Goal: Task Accomplishment & Management: Use online tool/utility

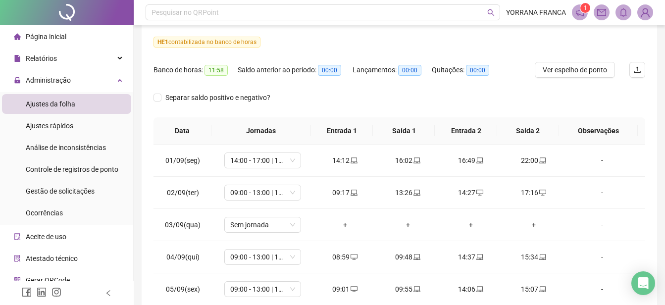
scroll to position [148, 0]
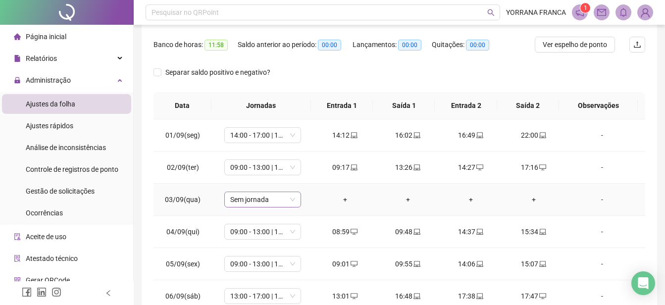
click at [290, 198] on span "Sem jornada" at bounding box center [262, 199] width 65 height 15
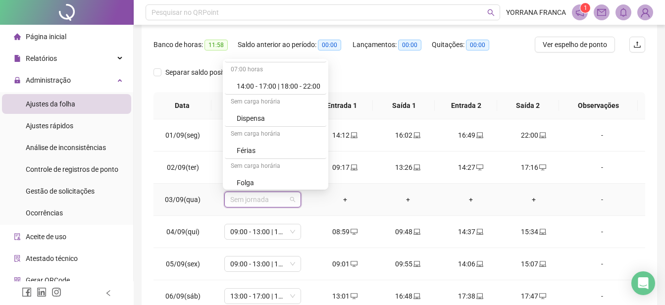
scroll to position [811, 0]
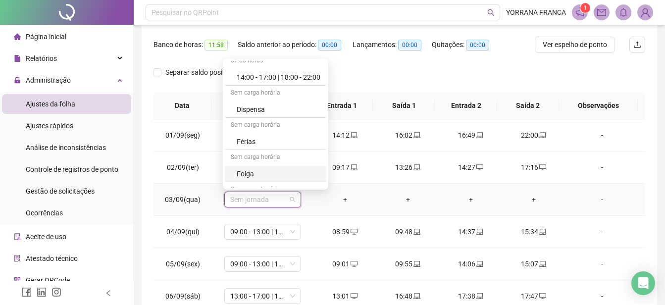
click at [295, 175] on div "Folga" at bounding box center [279, 173] width 84 height 11
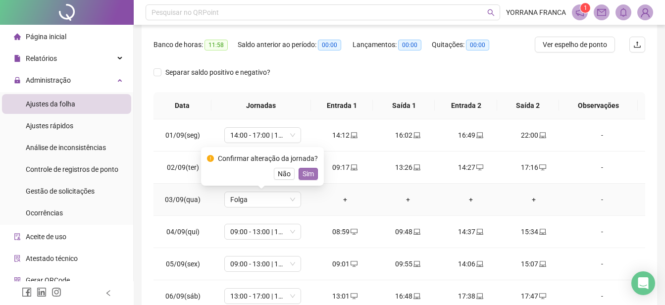
click at [311, 175] on span "Sim" at bounding box center [307, 173] width 11 height 11
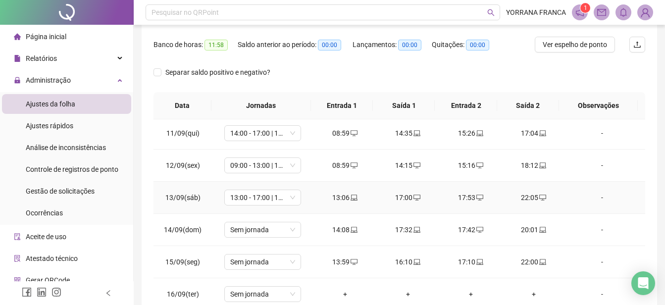
scroll to position [346, 0]
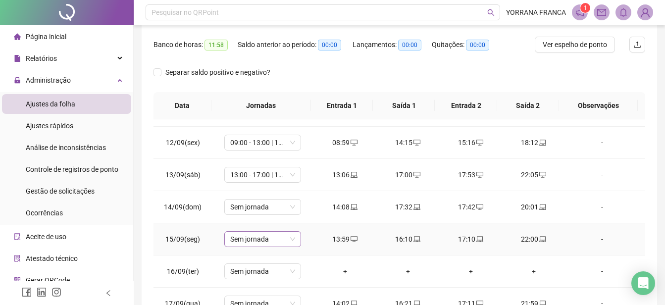
click at [291, 238] on span "Sem jornada" at bounding box center [262, 239] width 65 height 15
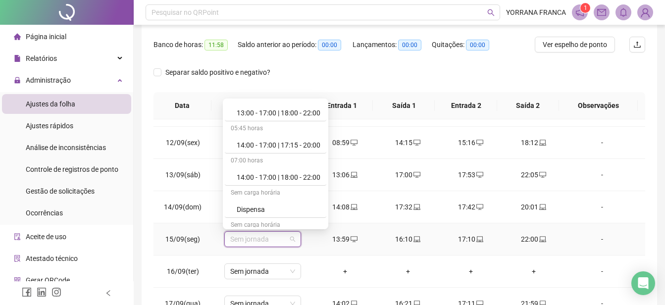
scroll to position [759, 0]
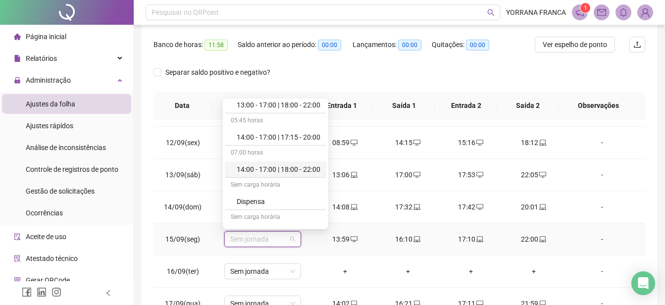
click at [300, 170] on div "14:00 - 17:00 | 18:00 - 22:00" at bounding box center [279, 169] width 84 height 11
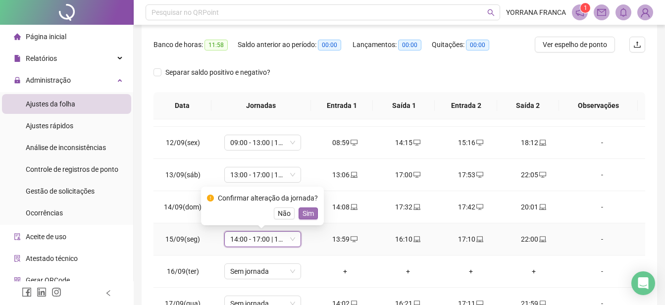
click at [306, 210] on span "Sim" at bounding box center [307, 213] width 11 height 11
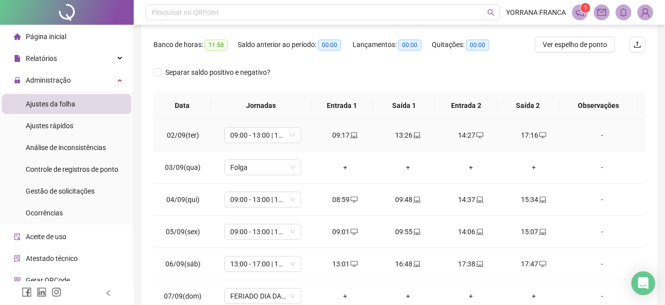
scroll to position [49, 0]
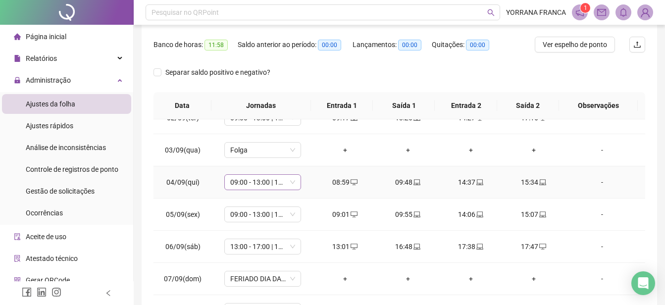
click at [289, 182] on span "09:00 - 13:00 | 14:00 - 18:00" at bounding box center [262, 182] width 65 height 15
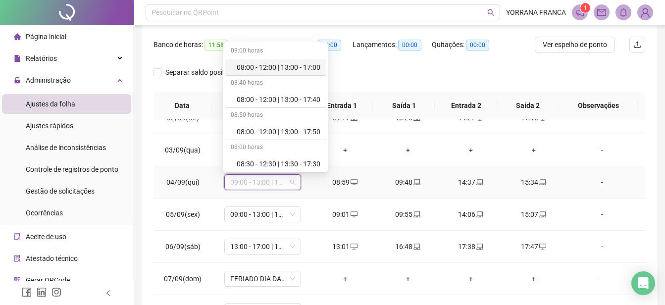
click at [303, 63] on div "08:00 - 12:00 | 13:00 - 17:00" at bounding box center [279, 67] width 84 height 11
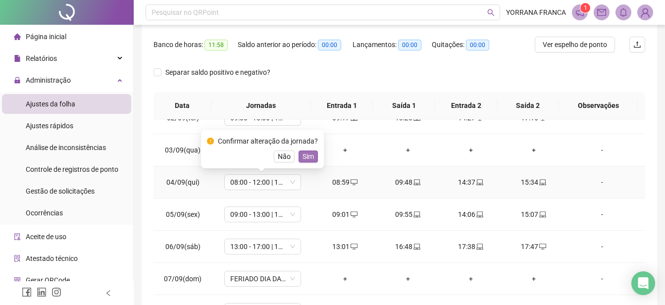
click at [308, 156] on span "Sim" at bounding box center [307, 156] width 11 height 11
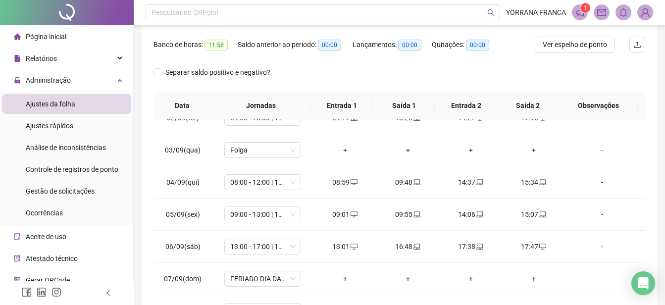
scroll to position [0, 0]
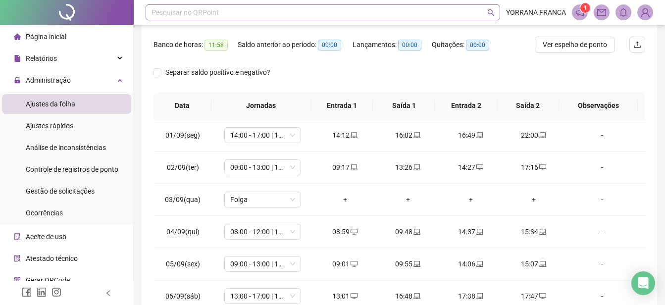
click at [318, 16] on div "Pesquisar no QRPoint" at bounding box center [322, 12] width 354 height 16
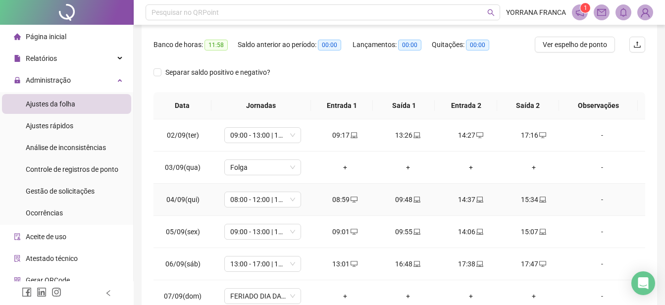
scroll to position [49, 0]
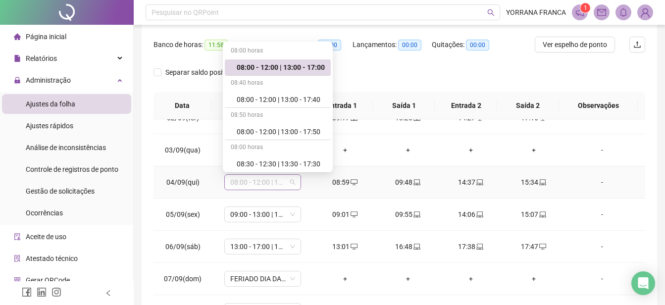
click at [293, 185] on div "08:00 - 12:00 | 13:00 - 17:00" at bounding box center [262, 182] width 77 height 16
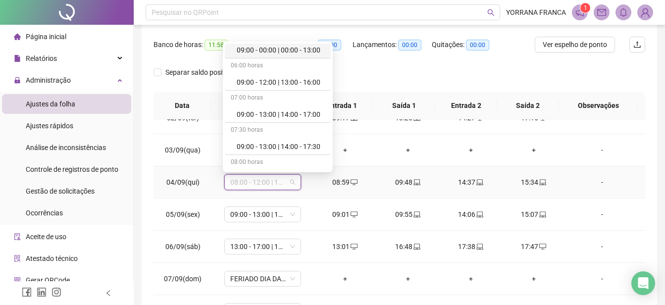
scroll to position [198, 0]
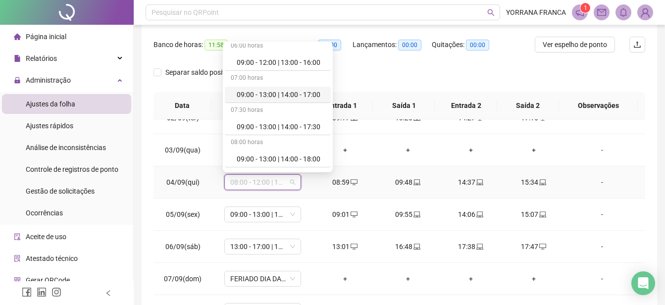
click at [305, 96] on div "09:00 - 13:00 | 14:00 - 17:00" at bounding box center [281, 94] width 88 height 11
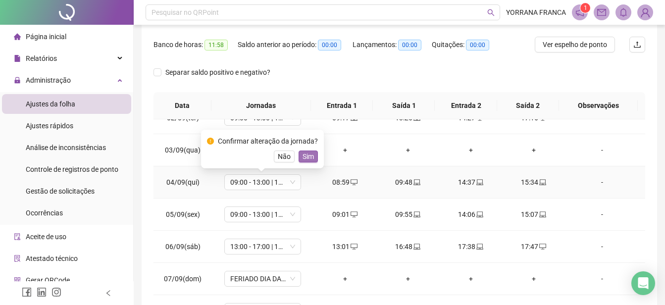
click at [313, 158] on button "Sim" at bounding box center [307, 156] width 19 height 12
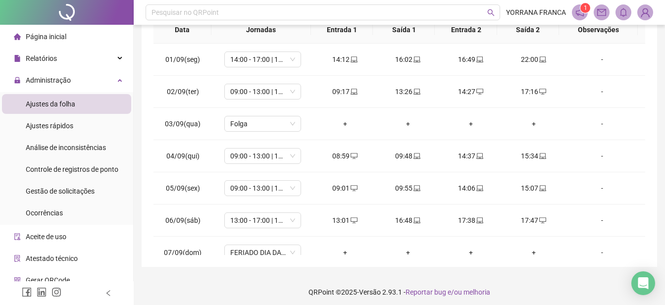
scroll to position [225, 0]
click at [292, 223] on span "13:00 - 17:00 | 18:00 - 22:00" at bounding box center [262, 219] width 65 height 15
click at [655, 208] on div "**********" at bounding box center [399, 37] width 515 height 458
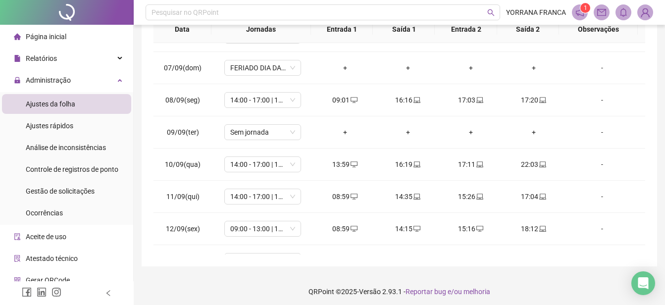
scroll to position [189, 0]
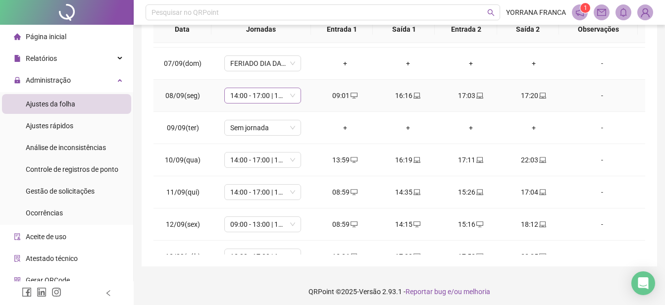
click at [283, 97] on span "14:00 - 17:00 | 18:00 - 22:00" at bounding box center [262, 95] width 65 height 15
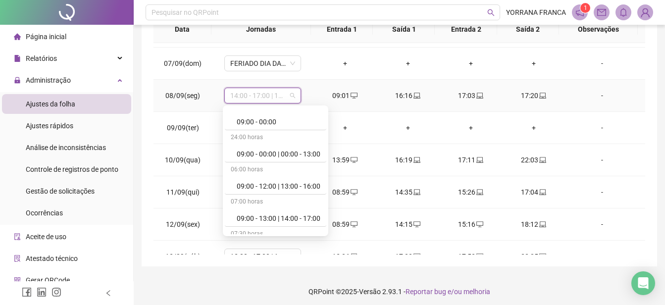
scroll to position [139, 0]
click at [318, 217] on div "09:00 - 13:00 | 14:00 - 17:00" at bounding box center [279, 217] width 84 height 11
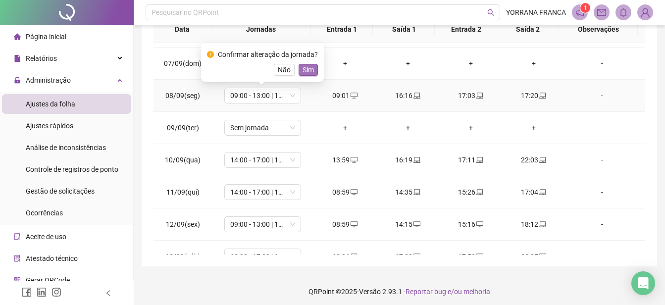
click at [310, 67] on span "Sim" at bounding box center [307, 69] width 11 height 11
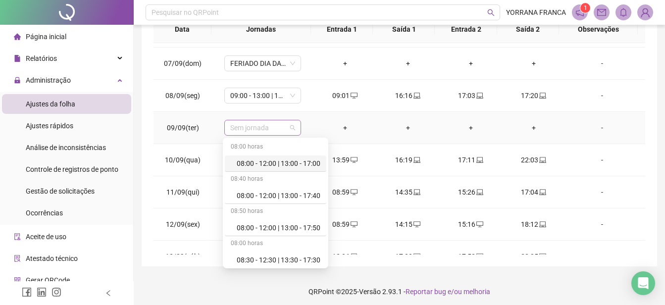
click at [293, 128] on div "Sem jornada" at bounding box center [262, 128] width 77 height 16
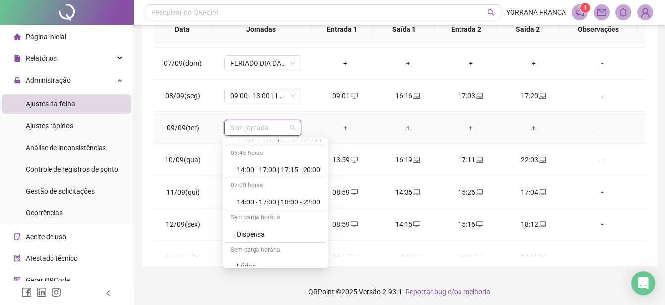
scroll to position [858, 0]
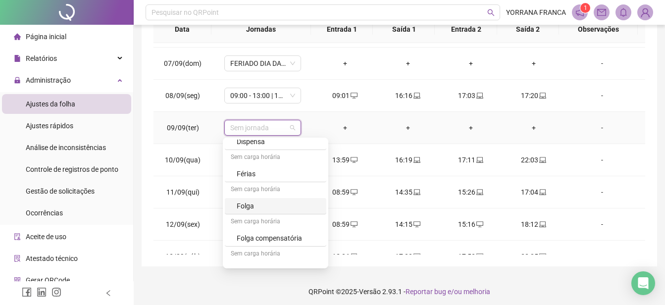
click at [273, 210] on div "Folga" at bounding box center [279, 205] width 84 height 11
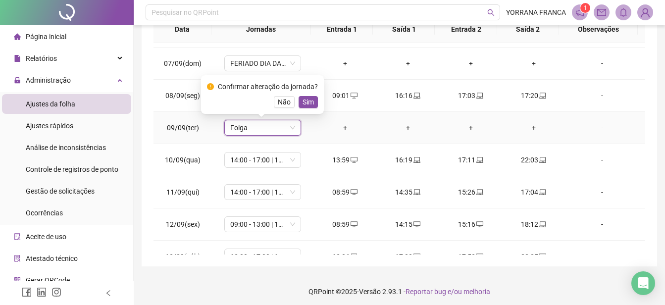
click at [309, 104] on span "Sim" at bounding box center [307, 101] width 11 height 11
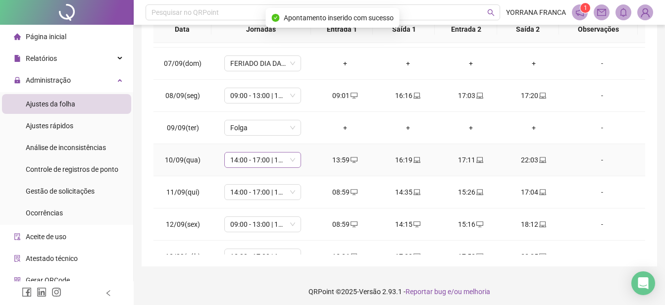
click at [292, 160] on span "14:00 - 17:00 | 18:00 - 22:00" at bounding box center [262, 159] width 65 height 15
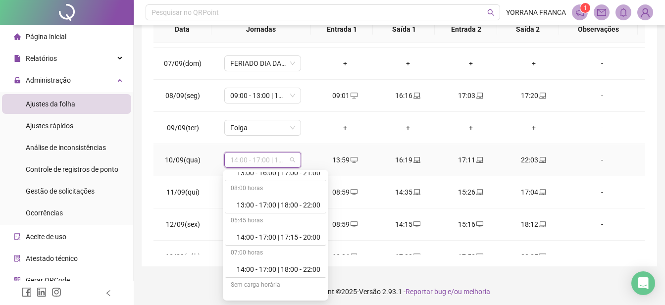
scroll to position [739, 0]
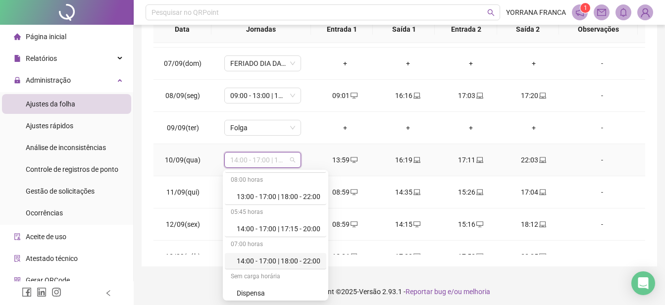
click at [294, 256] on div "14:00 - 17:00 | 18:00 - 22:00" at bounding box center [279, 260] width 84 height 11
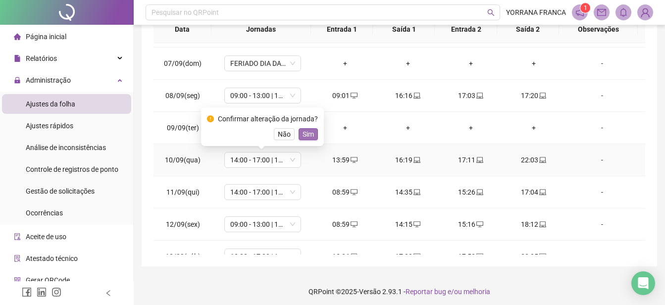
click at [309, 137] on span "Sim" at bounding box center [307, 134] width 11 height 11
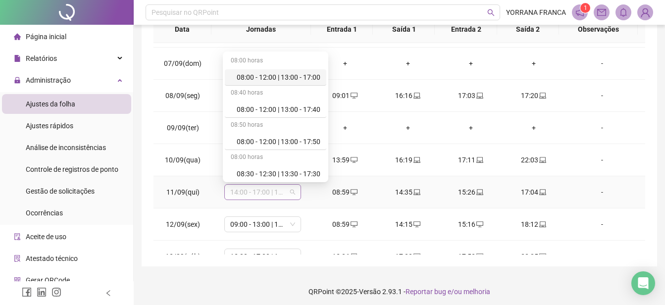
click at [289, 192] on span "14:00 - 17:00 | 18:00 - 22:00" at bounding box center [262, 192] width 65 height 15
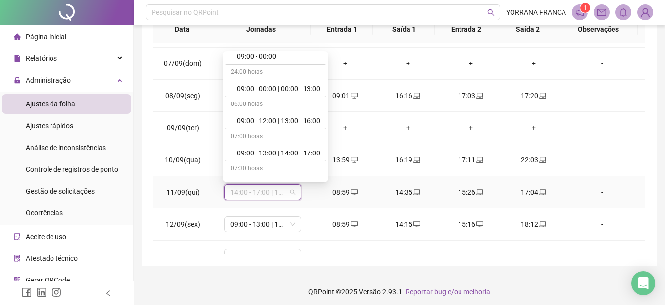
scroll to position [158, 0]
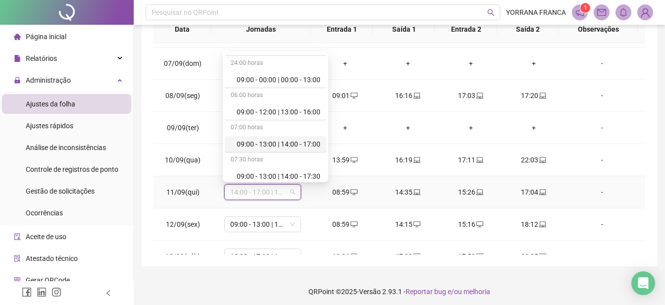
click at [310, 143] on div "09:00 - 13:00 | 14:00 - 17:00" at bounding box center [279, 144] width 84 height 11
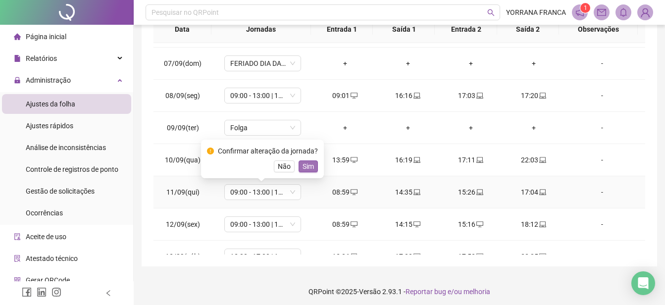
click at [314, 164] on button "Sim" at bounding box center [307, 166] width 19 height 12
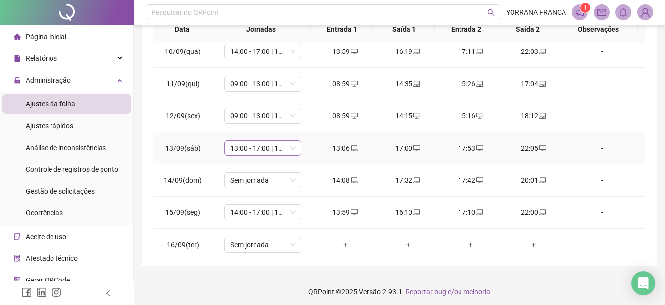
scroll to position [346, 0]
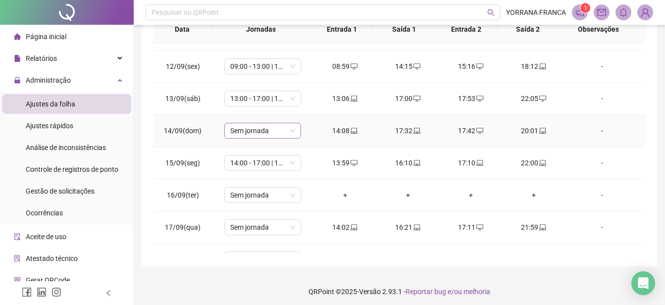
click at [268, 137] on span "Sem jornada" at bounding box center [262, 130] width 65 height 15
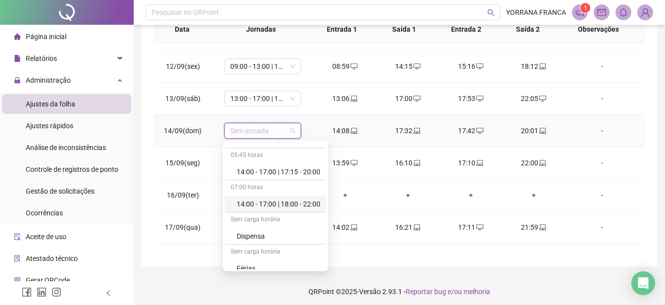
scroll to position [747, 0]
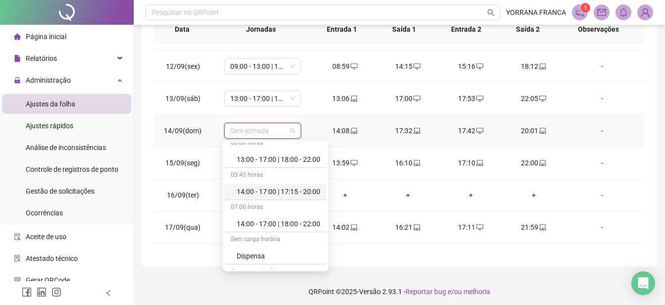
click at [304, 190] on div "14:00 - 17:00 | 17:15 - 20:00" at bounding box center [279, 191] width 84 height 11
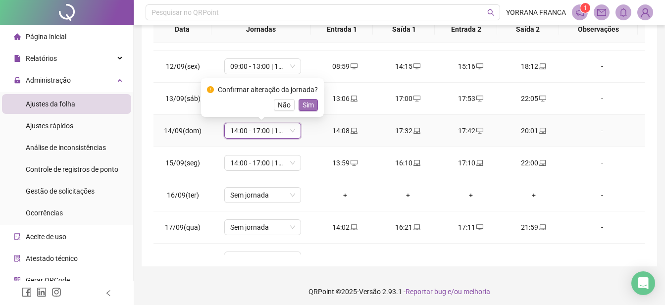
click at [307, 102] on span "Sim" at bounding box center [307, 104] width 11 height 11
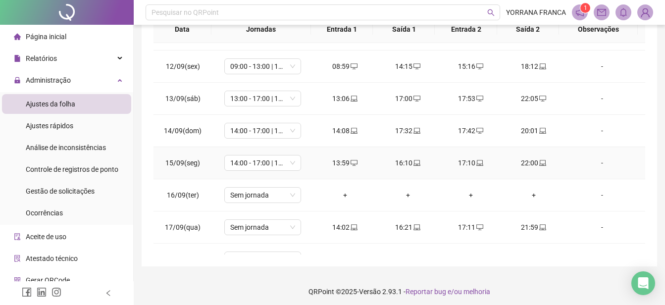
scroll to position [368, 0]
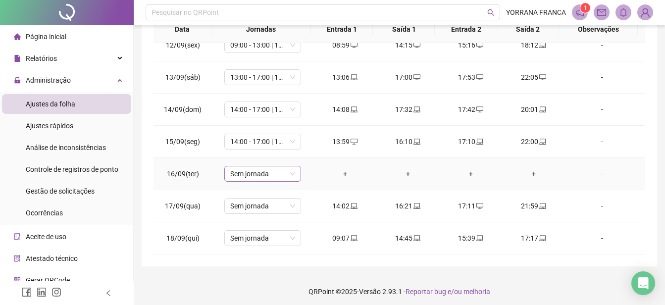
click at [286, 176] on span "Sem jornada" at bounding box center [262, 173] width 65 height 15
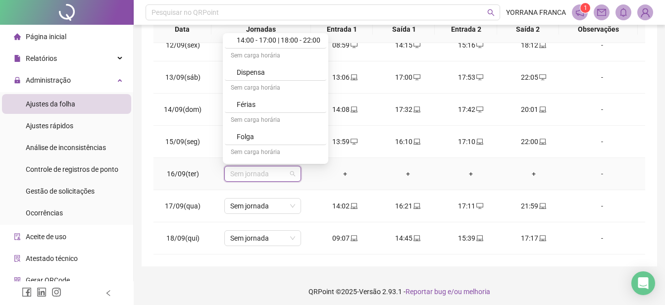
scroll to position [831, 0]
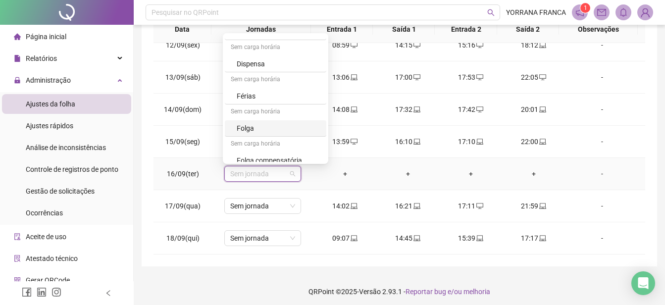
click at [297, 127] on div "Folga" at bounding box center [279, 128] width 84 height 11
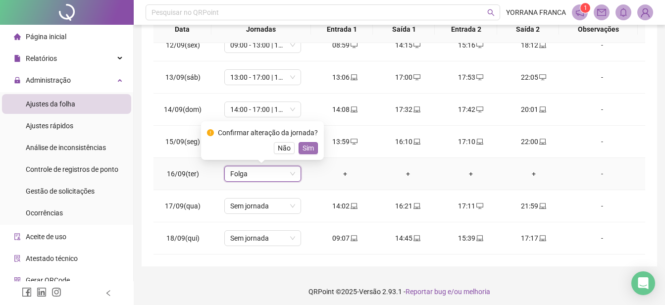
click at [311, 149] on span "Sim" at bounding box center [307, 148] width 11 height 11
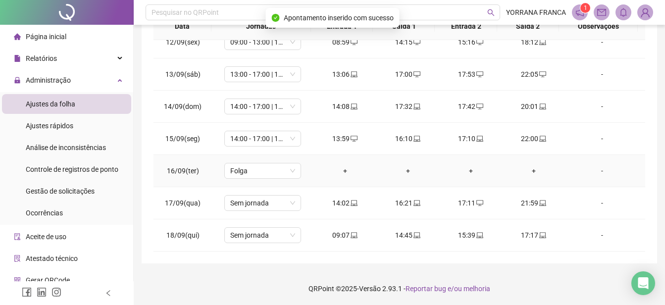
scroll to position [229, 0]
click at [289, 202] on span "Sem jornada" at bounding box center [262, 201] width 65 height 15
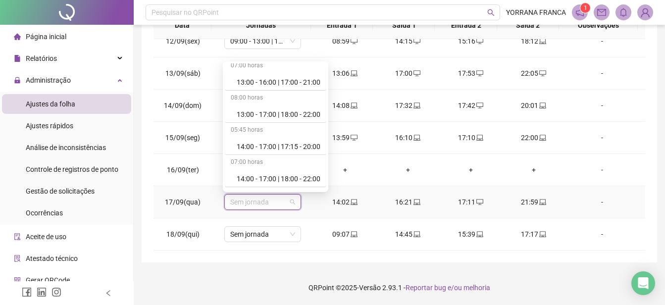
scroll to position [732, 0]
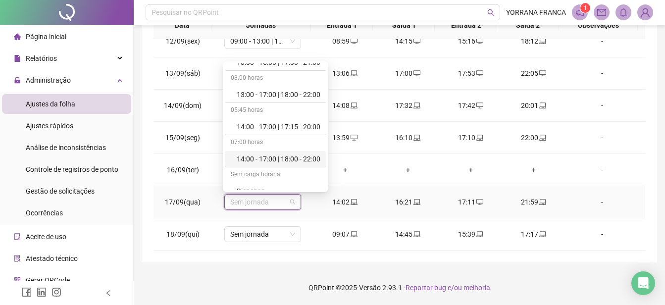
click at [306, 160] on div "14:00 - 17:00 | 18:00 - 22:00" at bounding box center [279, 158] width 84 height 11
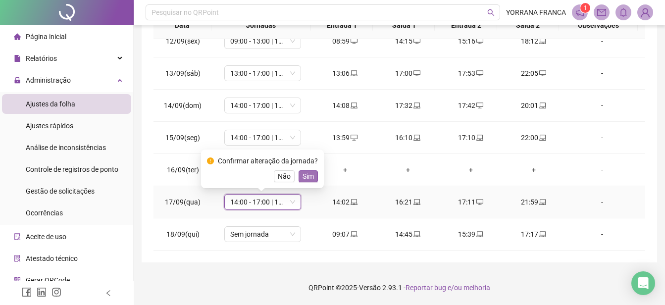
click at [304, 181] on span "Sim" at bounding box center [307, 176] width 11 height 11
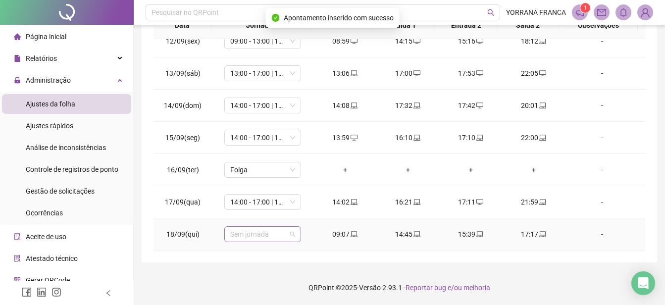
click at [298, 235] on div "Sem jornada" at bounding box center [262, 234] width 77 height 16
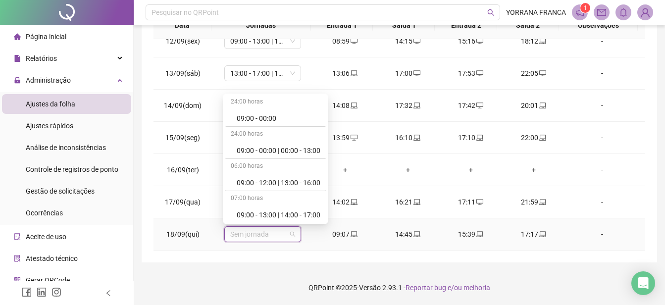
scroll to position [139, 0]
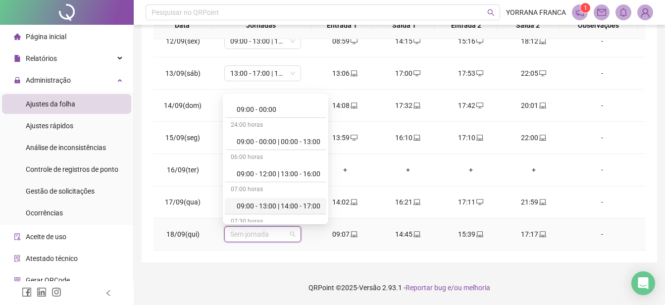
click at [313, 208] on div "09:00 - 13:00 | 14:00 - 17:00" at bounding box center [279, 205] width 84 height 11
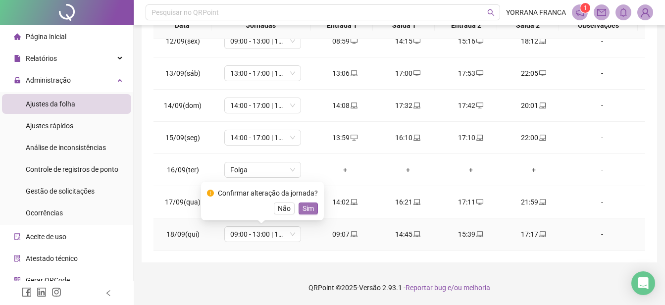
click at [312, 207] on button "Sim" at bounding box center [307, 208] width 19 height 12
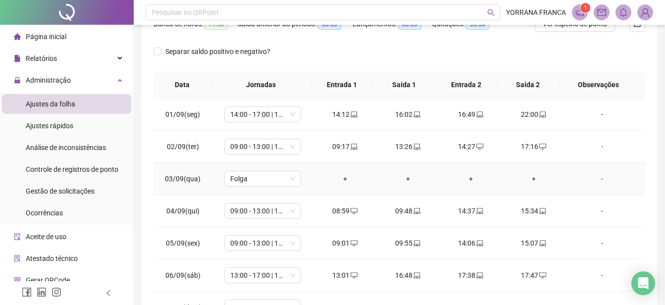
scroll to position [0, 0]
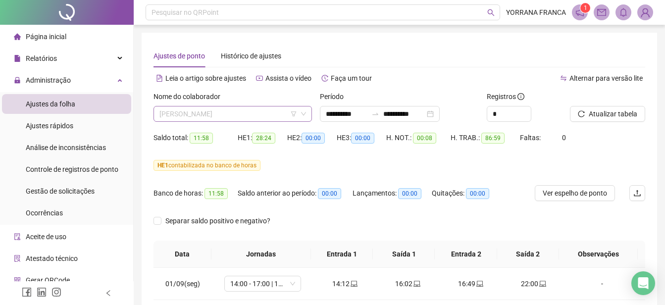
click at [307, 113] on div "[PERSON_NAME]" at bounding box center [232, 114] width 158 height 16
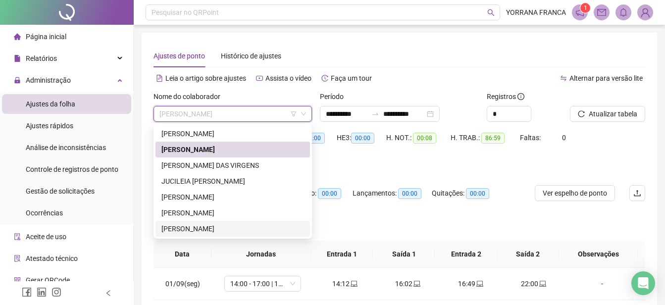
click at [224, 230] on div "[PERSON_NAME]" at bounding box center [232, 228] width 143 height 11
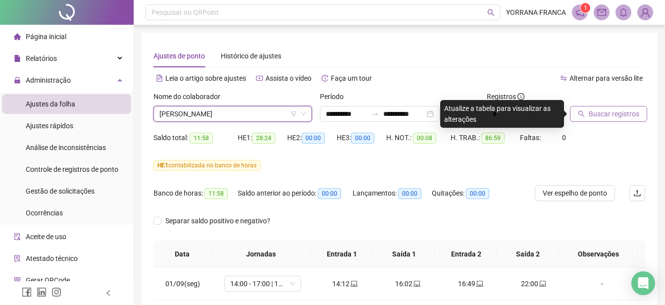
click at [623, 115] on span "Buscar registros" at bounding box center [613, 113] width 50 height 11
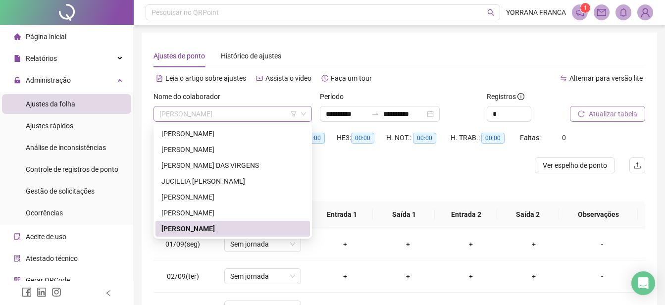
click at [307, 115] on div "[PERSON_NAME]" at bounding box center [232, 114] width 158 height 16
click at [253, 167] on div "[PERSON_NAME] DAS VIRGENS" at bounding box center [232, 165] width 143 height 11
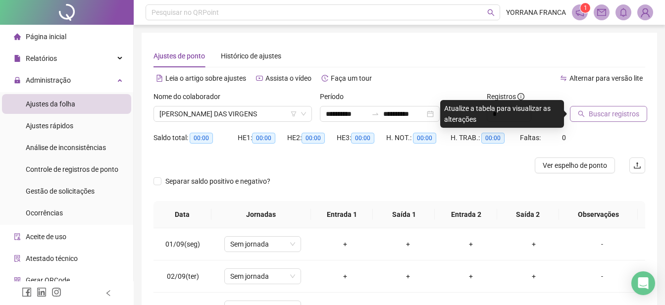
click at [605, 117] on span "Buscar registros" at bounding box center [613, 113] width 50 height 11
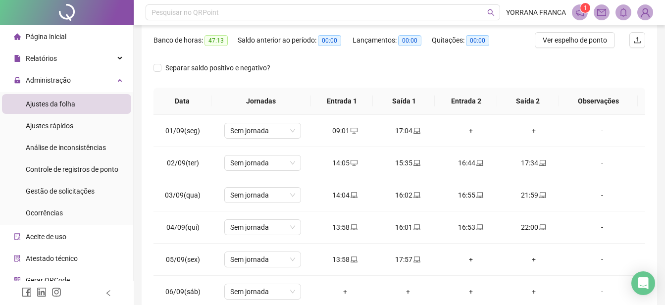
scroll to position [198, 0]
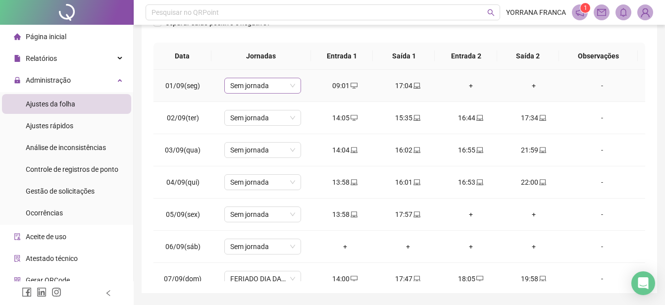
click at [286, 86] on span "Sem jornada" at bounding box center [262, 85] width 65 height 15
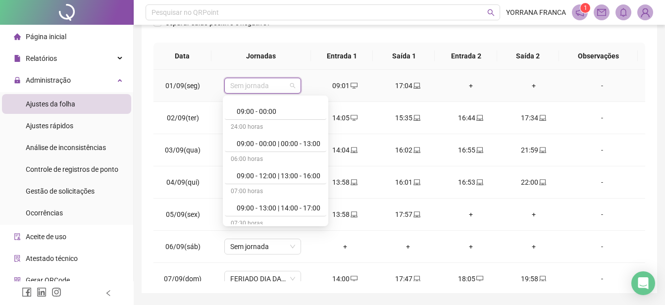
scroll to position [158, 0]
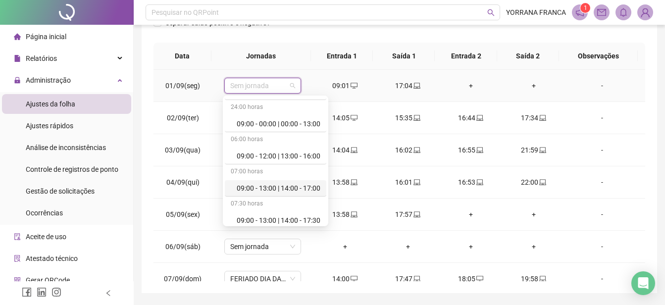
click at [309, 189] on div "09:00 - 13:00 | 14:00 - 17:00" at bounding box center [279, 188] width 84 height 11
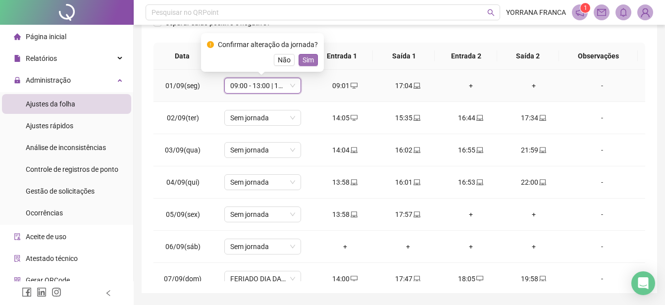
click at [310, 56] on span "Sim" at bounding box center [307, 59] width 11 height 11
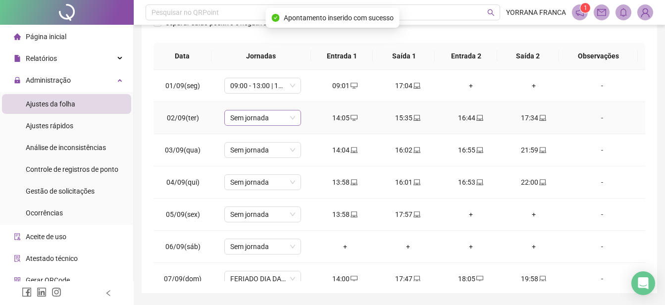
click at [291, 121] on span "Sem jornada" at bounding box center [262, 117] width 65 height 15
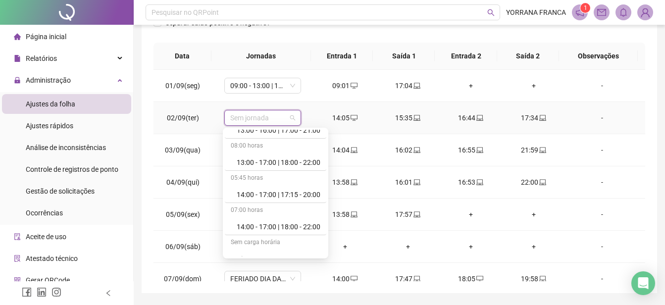
scroll to position [732, 0]
click at [305, 226] on div "14:00 - 17:00 | 18:00 - 22:00" at bounding box center [279, 225] width 84 height 11
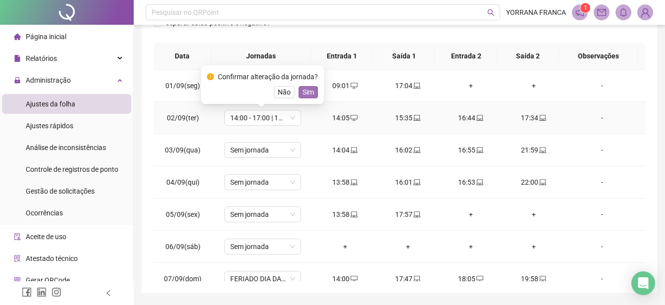
click at [305, 90] on span "Sim" at bounding box center [307, 92] width 11 height 11
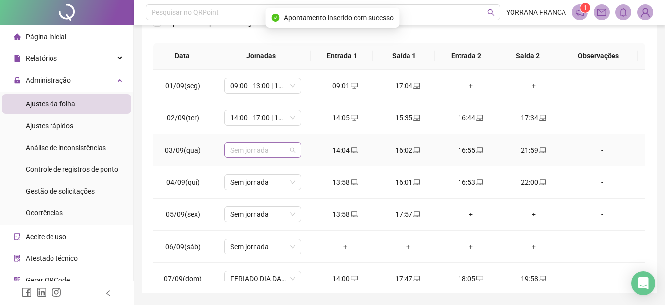
click at [292, 151] on span "Sem jornada" at bounding box center [262, 150] width 65 height 15
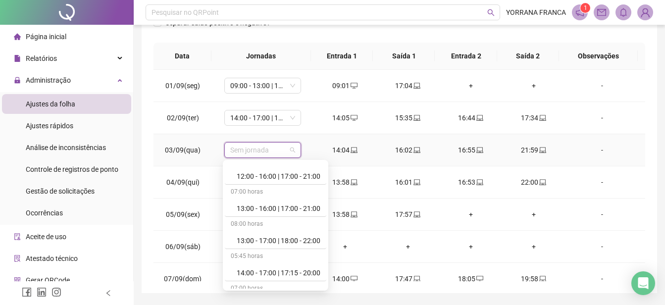
scroll to position [690, 0]
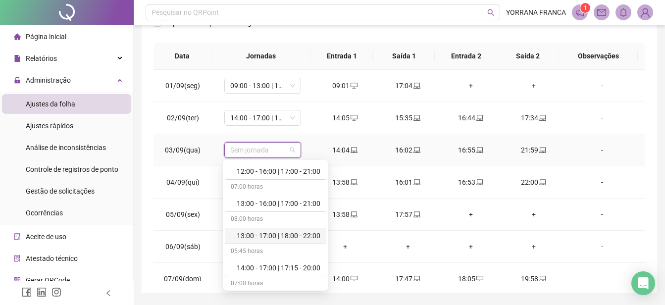
click at [306, 236] on div "13:00 - 17:00 | 18:00 - 22:00" at bounding box center [279, 235] width 84 height 11
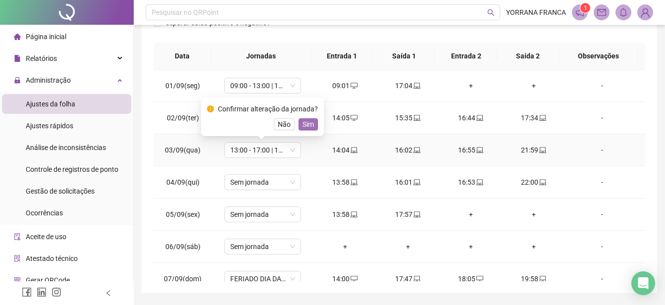
click at [303, 128] on span "Sim" at bounding box center [307, 124] width 11 height 11
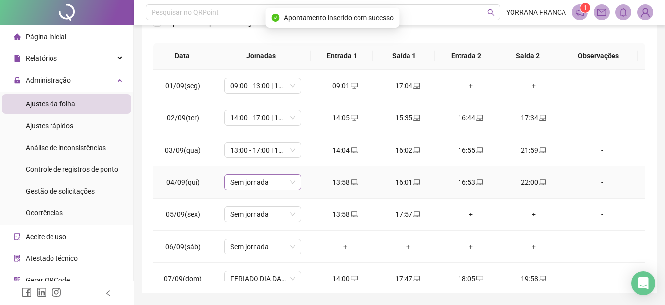
click at [287, 180] on span "Sem jornada" at bounding box center [262, 182] width 65 height 15
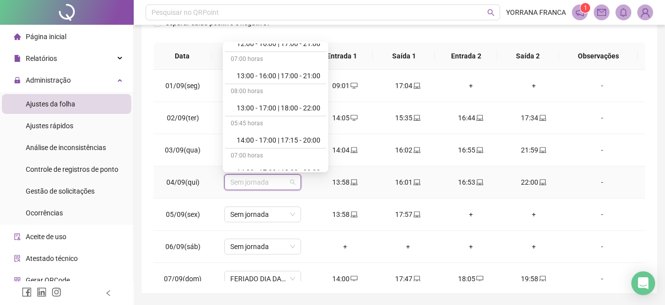
scroll to position [723, 0]
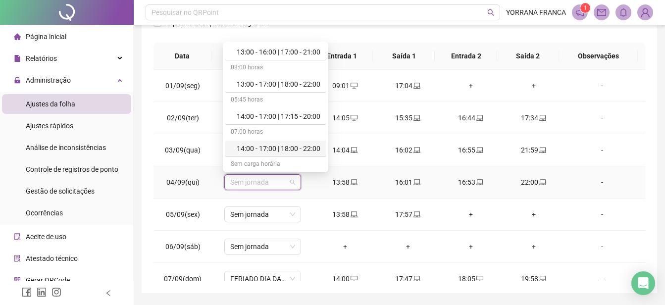
click at [305, 145] on div "14:00 - 17:00 | 18:00 - 22:00" at bounding box center [279, 148] width 84 height 11
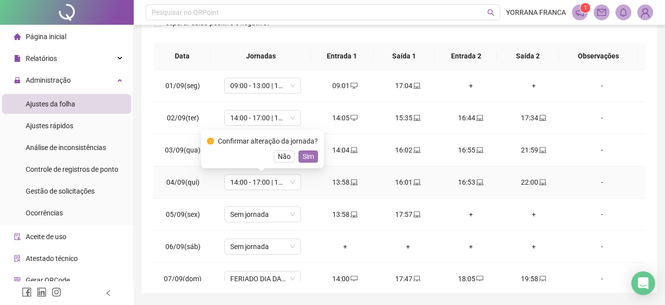
click at [309, 155] on span "Sim" at bounding box center [307, 156] width 11 height 11
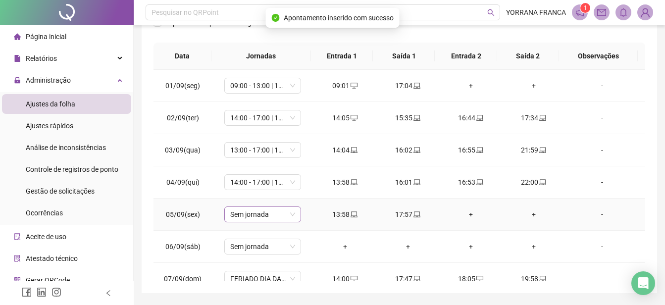
click at [288, 216] on span "Sem jornada" at bounding box center [262, 214] width 65 height 15
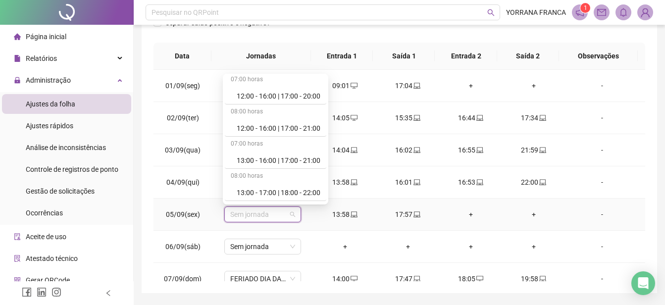
scroll to position [652, 0]
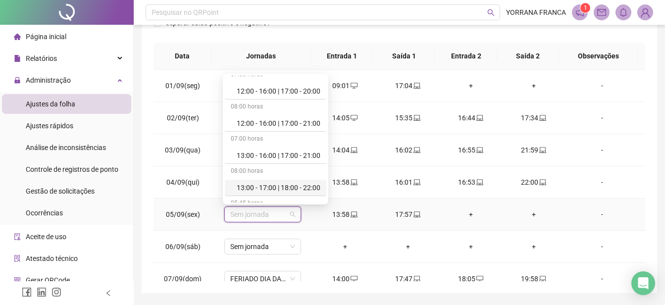
click at [297, 190] on div "13:00 - 17:00 | 18:00 - 22:00" at bounding box center [279, 187] width 84 height 11
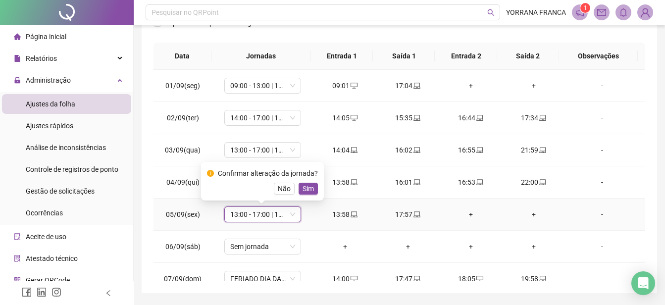
click at [309, 183] on span "Sim" at bounding box center [307, 188] width 11 height 11
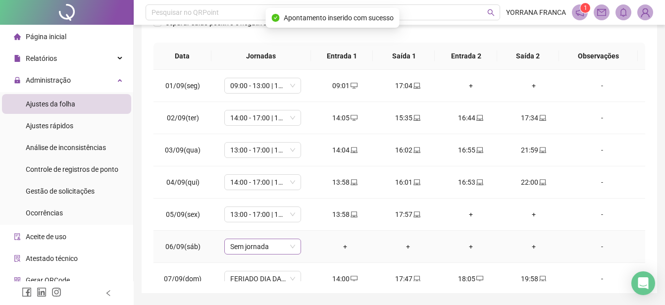
click at [281, 247] on span "Sem jornada" at bounding box center [262, 246] width 65 height 15
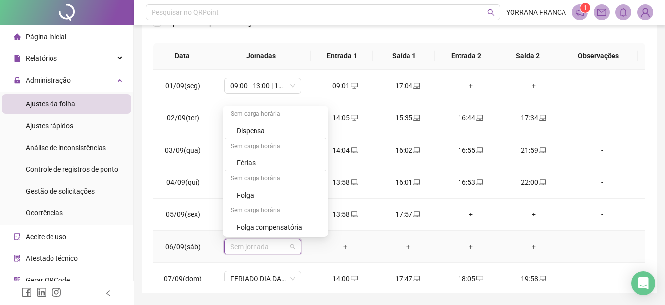
scroll to position [842, 0]
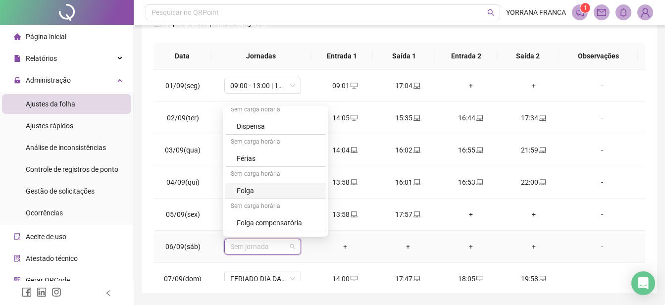
click at [287, 190] on div "Folga" at bounding box center [279, 190] width 84 height 11
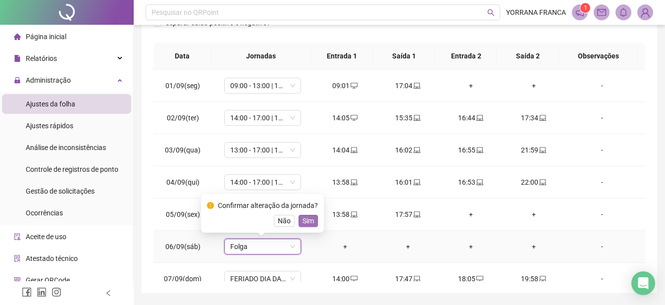
click at [311, 217] on span "Sim" at bounding box center [307, 220] width 11 height 11
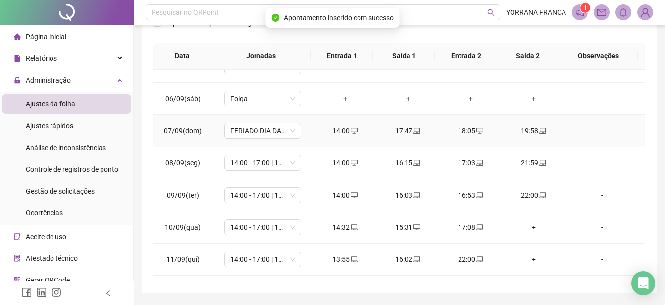
scroll to position [148, 0]
click at [287, 130] on span "FERIADO DIA DA INDEPENDÊNCIA" at bounding box center [262, 130] width 65 height 15
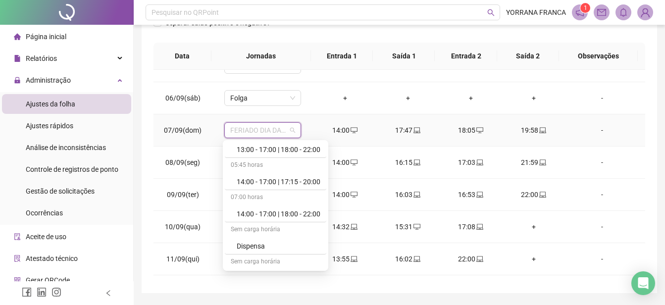
scroll to position [752, 0]
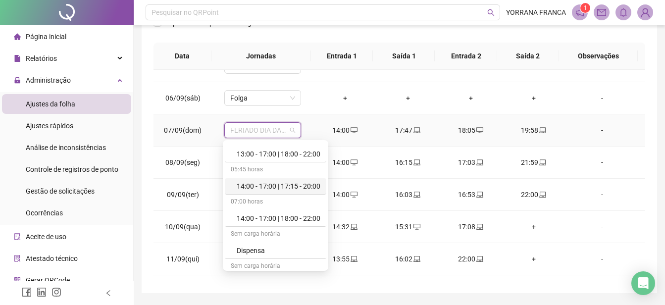
click at [305, 190] on div "14:00 - 17:00 | 17:15 - 20:00" at bounding box center [279, 186] width 84 height 11
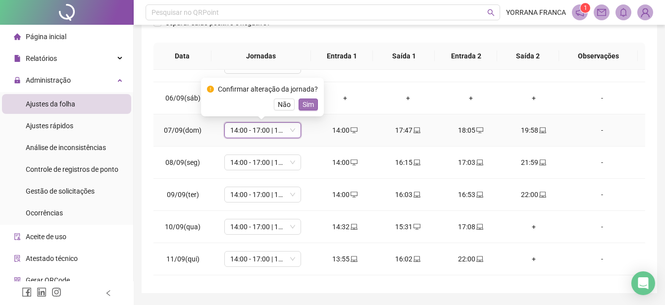
click at [302, 101] on span "Sim" at bounding box center [307, 104] width 11 height 11
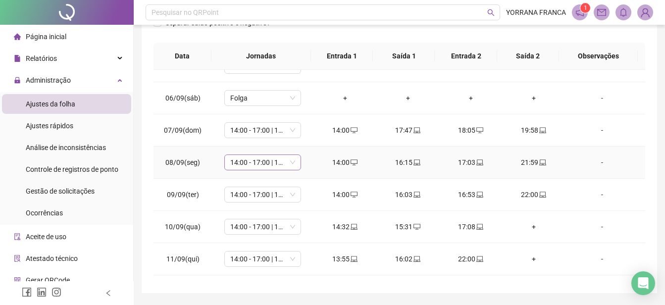
click at [291, 161] on span "14:00 - 17:00 | 18:00 - 22:00" at bounding box center [262, 162] width 65 height 15
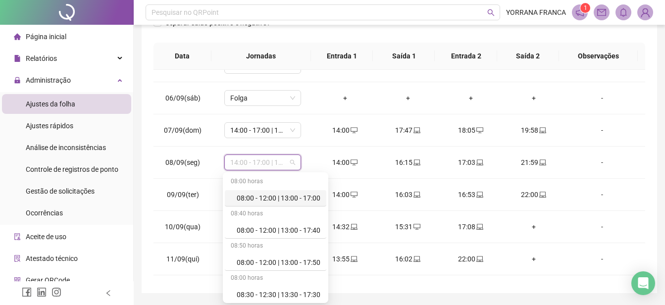
click at [657, 136] on div "**********" at bounding box center [399, 68] width 531 height 533
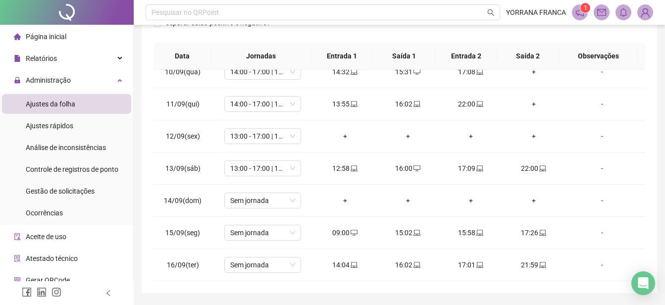
scroll to position [309, 0]
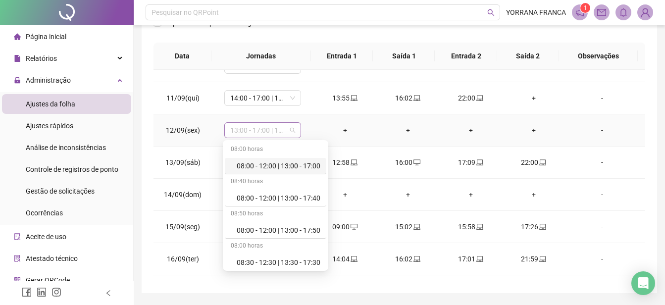
click at [290, 131] on span "13:00 - 17:00 | 18:00 - 22:00" at bounding box center [262, 130] width 65 height 15
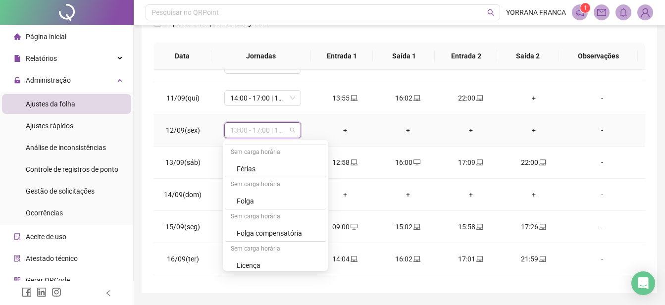
scroll to position [856, 0]
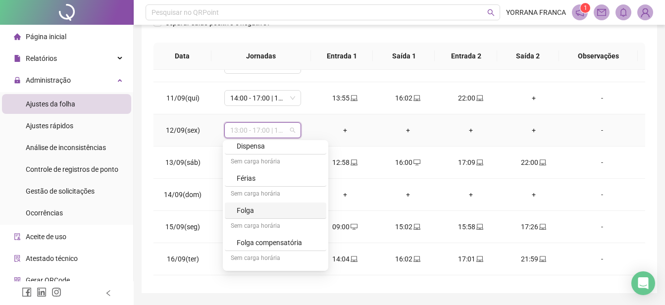
click at [274, 208] on div "Folga" at bounding box center [279, 210] width 84 height 11
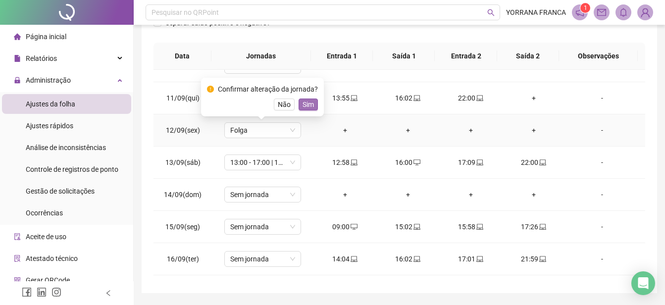
click at [307, 103] on span "Sim" at bounding box center [307, 104] width 11 height 11
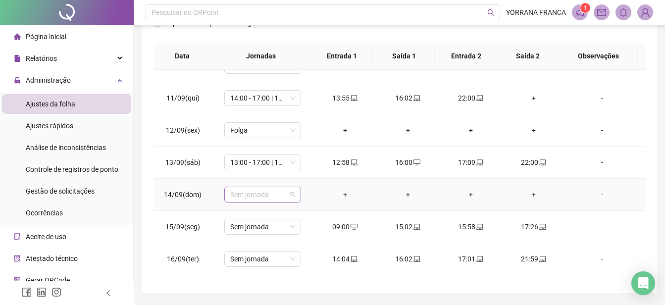
click at [291, 196] on span "Sem jornada" at bounding box center [262, 194] width 65 height 15
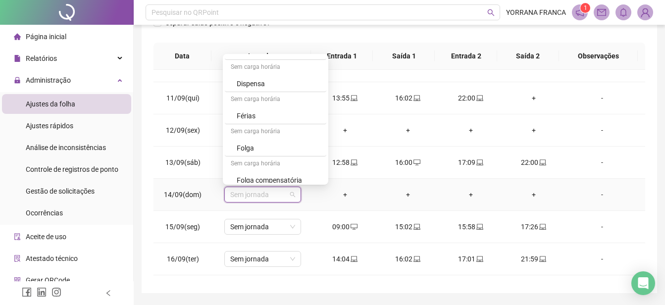
scroll to position [842, 0]
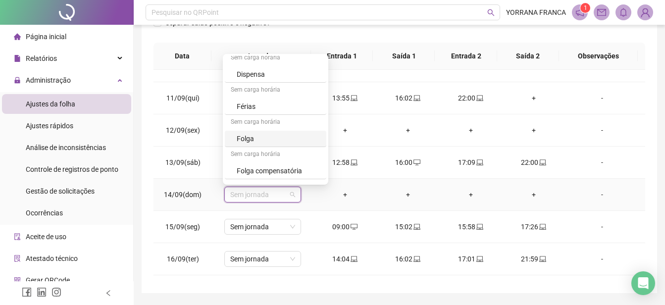
click at [279, 141] on div "Folga" at bounding box center [279, 138] width 84 height 11
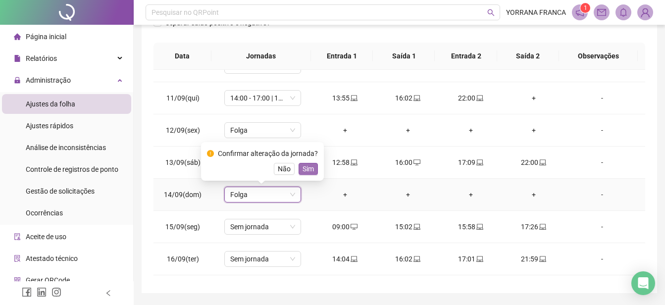
click at [312, 166] on button "Sim" at bounding box center [307, 169] width 19 height 12
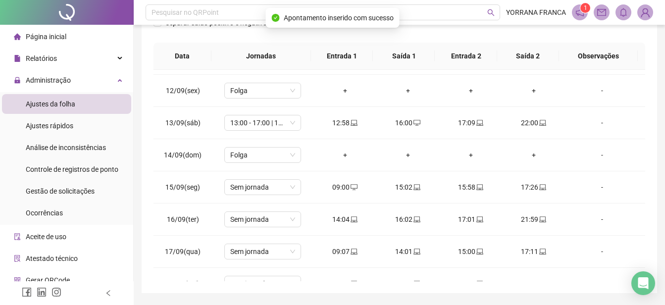
scroll to position [368, 0]
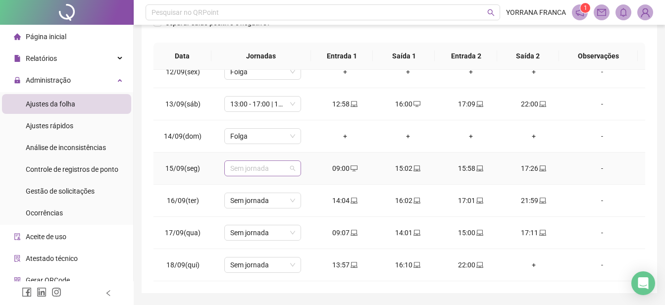
click at [291, 169] on span "Sem jornada" at bounding box center [262, 168] width 65 height 15
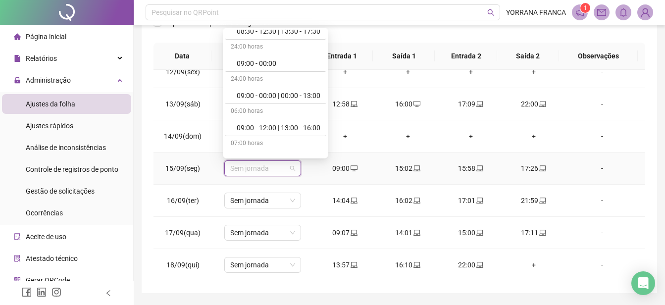
scroll to position [139, 0]
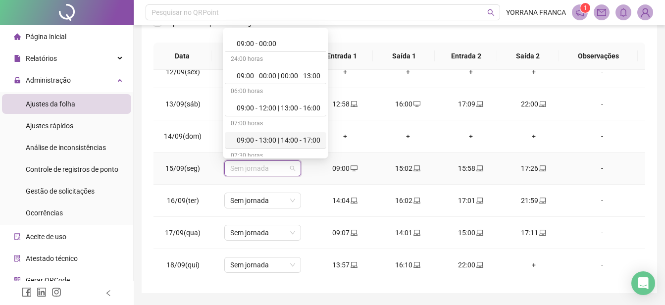
click at [321, 141] on div "09:00 - 13:00 | 14:00 - 17:00" at bounding box center [275, 140] width 101 height 16
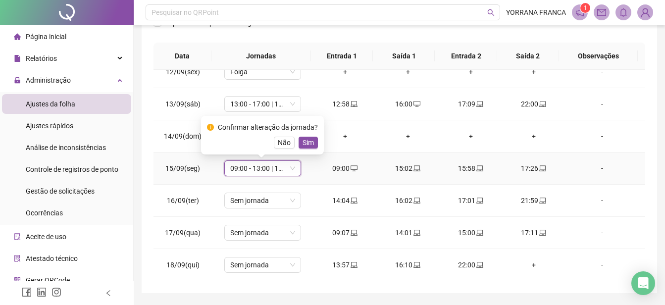
click at [307, 144] on span "Sim" at bounding box center [307, 142] width 11 height 11
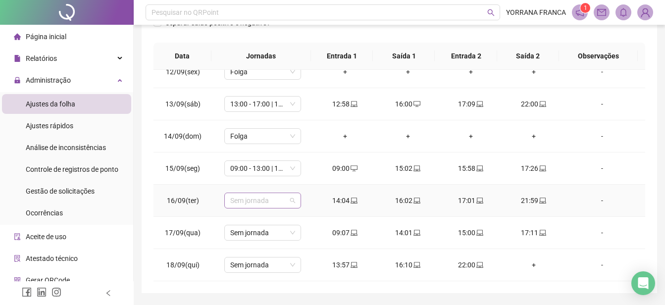
click at [288, 200] on span "Sem jornada" at bounding box center [262, 200] width 65 height 15
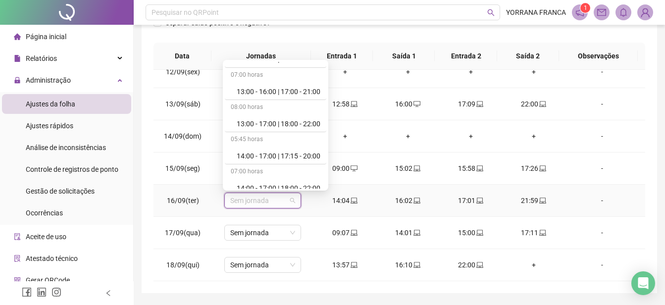
scroll to position [728, 0]
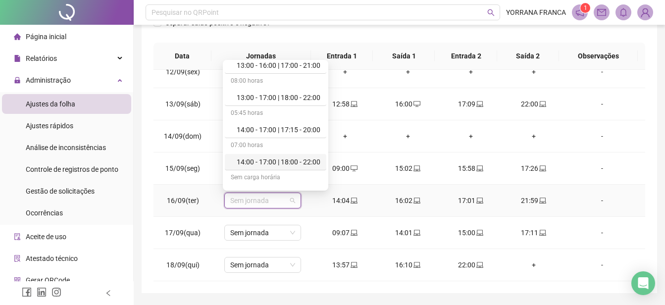
click at [299, 158] on div "14:00 - 17:00 | 18:00 - 22:00" at bounding box center [279, 161] width 84 height 11
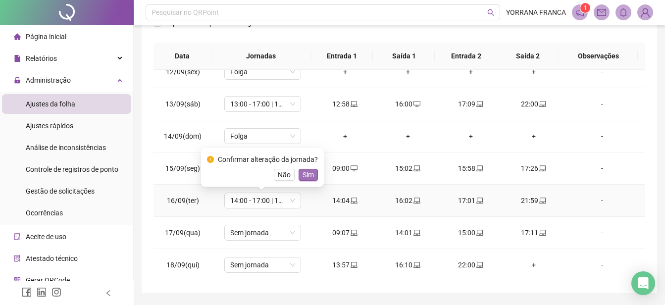
click at [305, 174] on span "Sim" at bounding box center [307, 174] width 11 height 11
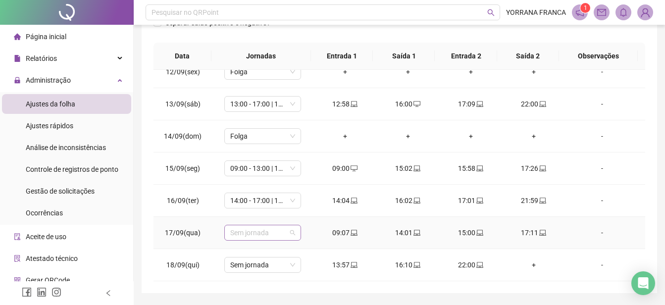
click at [290, 232] on span "Sem jornada" at bounding box center [262, 232] width 65 height 15
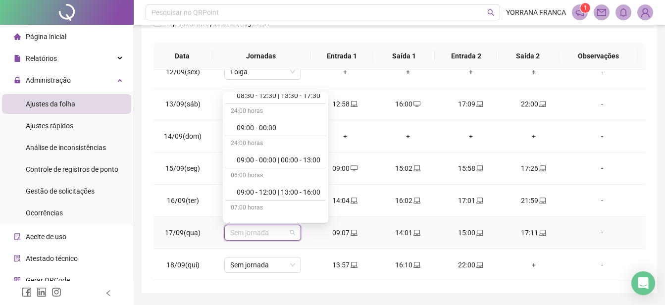
scroll to position [165, 0]
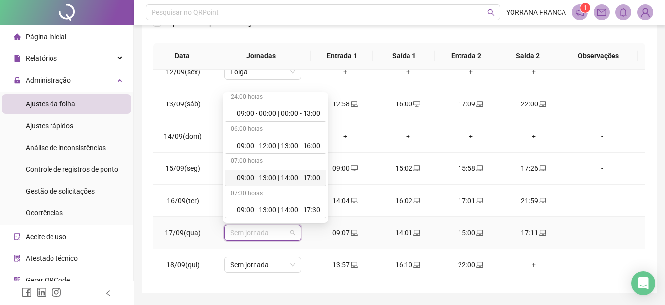
click at [296, 177] on div "09:00 - 13:00 | 14:00 - 17:00" at bounding box center [279, 177] width 84 height 11
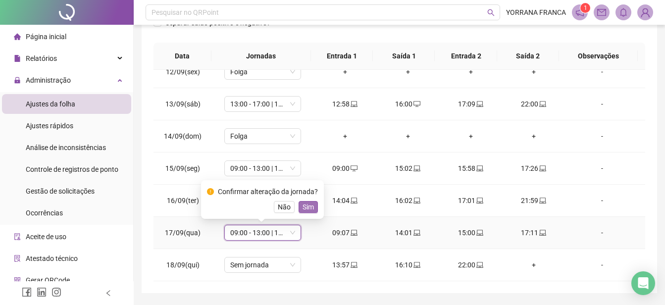
click at [307, 204] on span "Sim" at bounding box center [307, 206] width 11 height 11
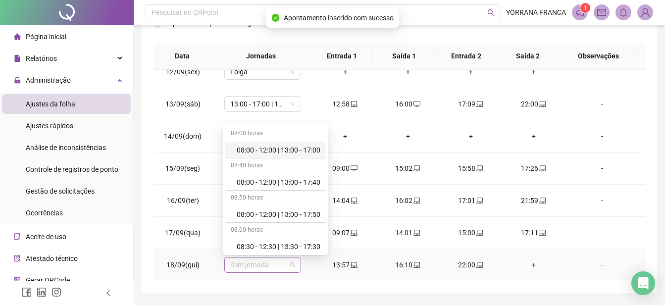
click at [292, 268] on span "Sem jornada" at bounding box center [262, 264] width 65 height 15
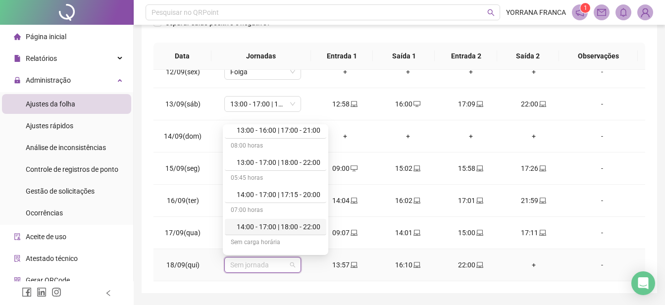
click at [313, 227] on div "14:00 - 17:00 | 18:00 - 22:00" at bounding box center [279, 226] width 84 height 11
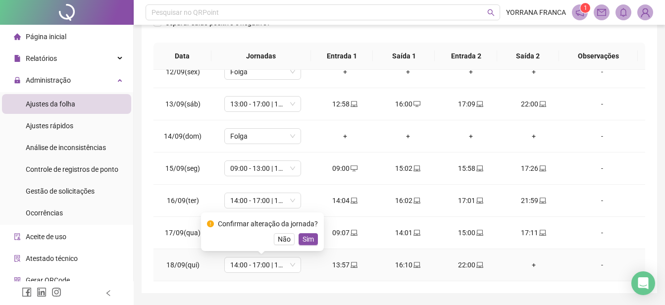
click at [313, 238] on button "Sim" at bounding box center [307, 239] width 19 height 12
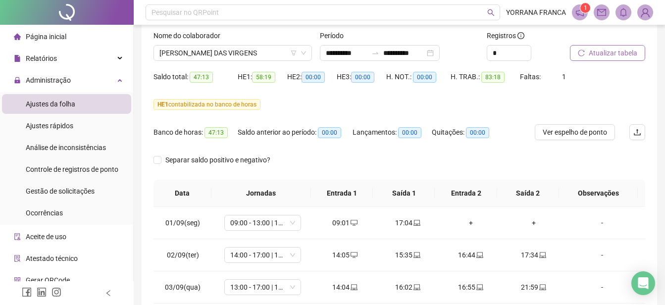
scroll to position [0, 0]
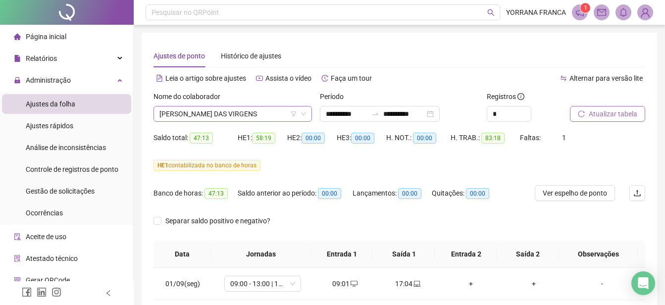
click at [306, 115] on icon "down" at bounding box center [303, 114] width 6 height 6
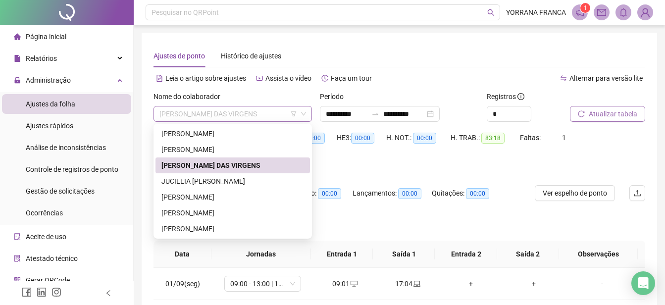
click at [303, 110] on span "[PERSON_NAME] DAS VIRGENS" at bounding box center [232, 113] width 146 height 15
click at [230, 193] on div "[PERSON_NAME]" at bounding box center [232, 196] width 143 height 11
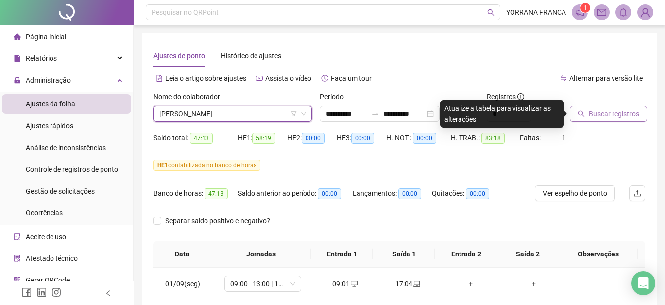
click at [588, 118] on span "Buscar registros" at bounding box center [613, 113] width 50 height 11
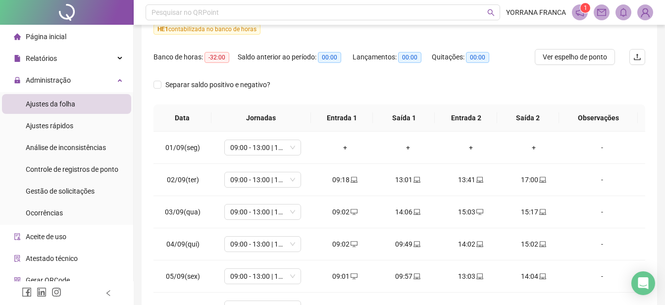
scroll to position [148, 0]
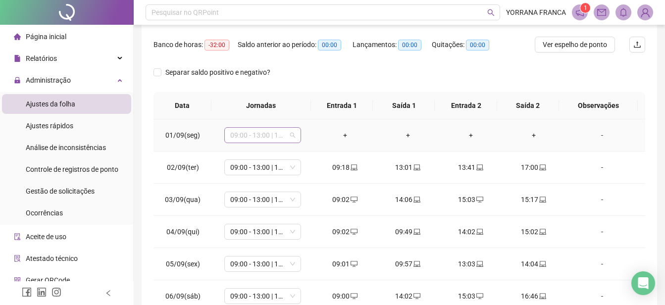
click at [288, 138] on span "09:00 - 13:00 | 14:00 - 17:00" at bounding box center [262, 135] width 65 height 15
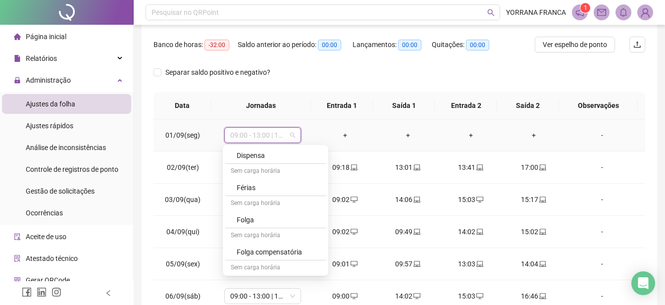
scroll to position [799, 0]
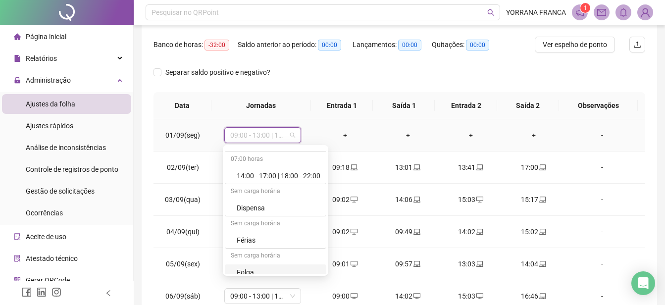
click at [248, 271] on div "Folga" at bounding box center [279, 272] width 84 height 11
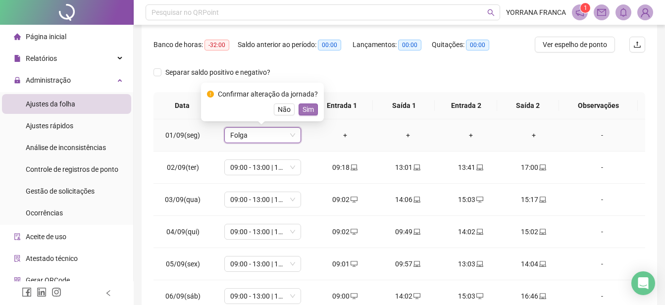
click at [303, 111] on span "Sim" at bounding box center [307, 109] width 11 height 11
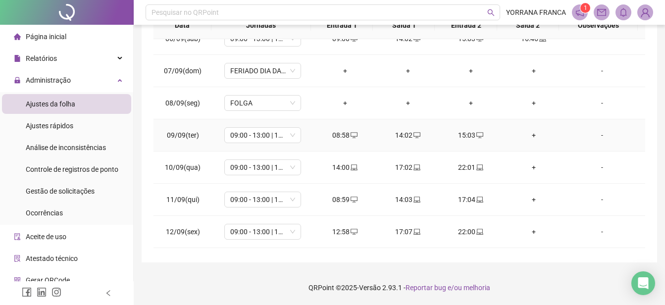
scroll to position [194, 0]
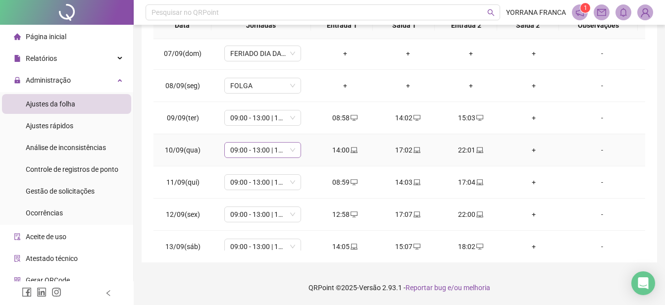
click at [290, 153] on span "09:00 - 13:00 | 14:00 - 17:00" at bounding box center [262, 150] width 65 height 15
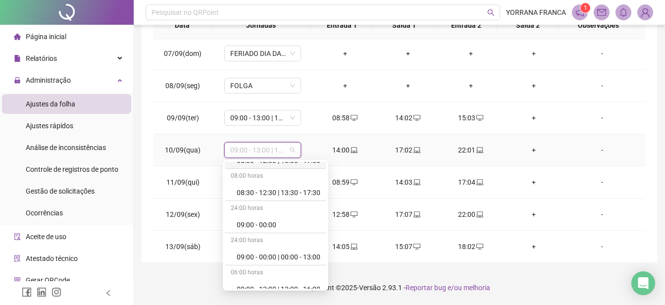
scroll to position [93, 0]
click at [326, 284] on div "08:00 horas 08:00 - 12:00 | 13:00 - 17:00 08:40 horas 08:00 - 12:00 | 13:00 - 1…" at bounding box center [275, 225] width 101 height 127
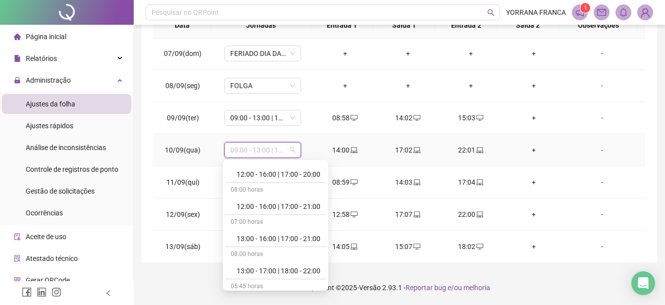
scroll to position [734, 0]
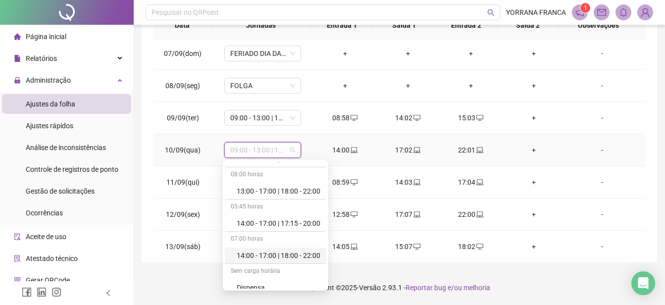
click at [303, 250] on div "14:00 - 17:00 | 18:00 - 22:00" at bounding box center [279, 255] width 84 height 11
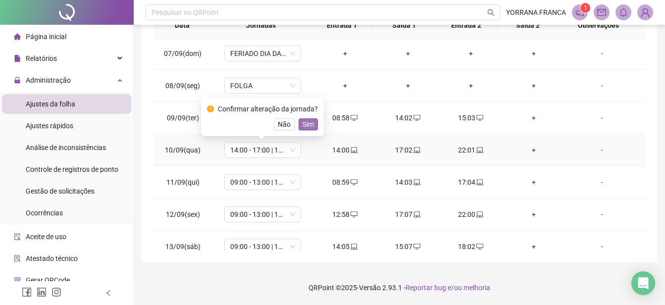
click at [308, 124] on span "Sim" at bounding box center [307, 124] width 11 height 11
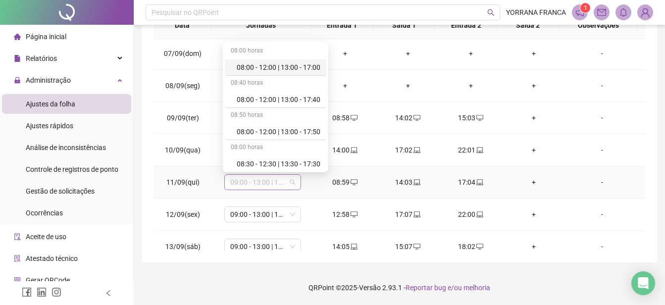
click at [286, 183] on span "09:00 - 13:00 | 14:00 - 17:00" at bounding box center [262, 182] width 65 height 15
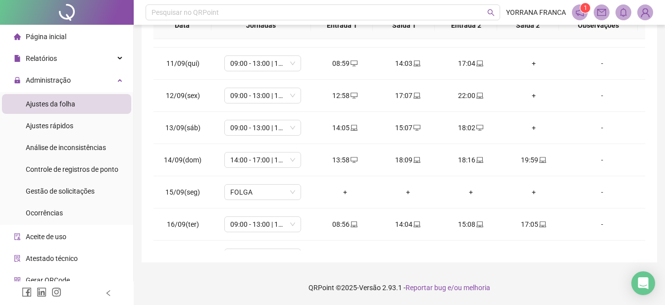
scroll to position [321, 0]
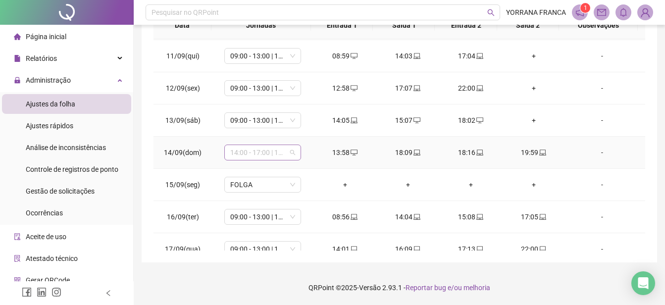
click at [288, 152] on span "14:00 - 17:00 | 17:15 - 20:00" at bounding box center [262, 152] width 65 height 15
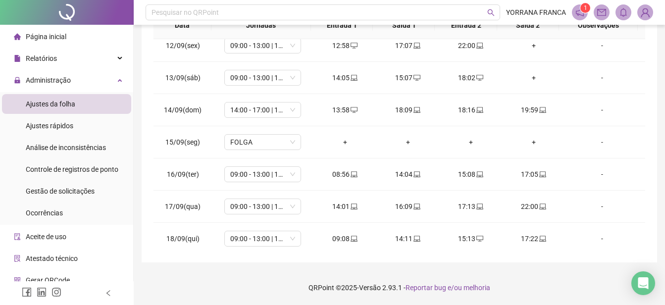
scroll to position [368, 0]
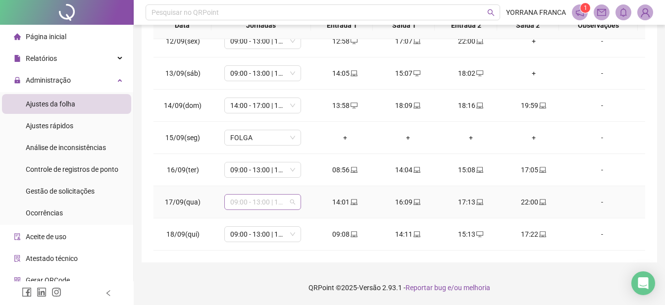
click at [289, 203] on span "09:00 - 13:00 | 14:00 - 17:00" at bounding box center [262, 201] width 65 height 15
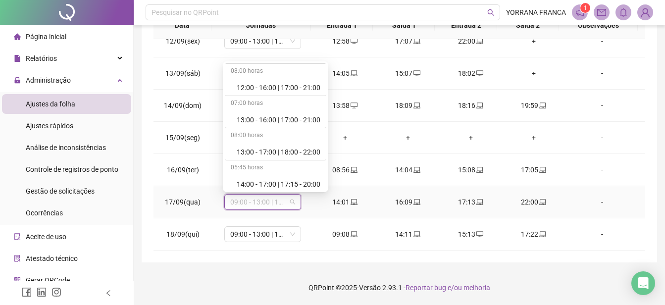
scroll to position [708, 0]
click at [312, 184] on div "14:00 - 17:00 | 18:00 - 22:00" at bounding box center [279, 183] width 84 height 11
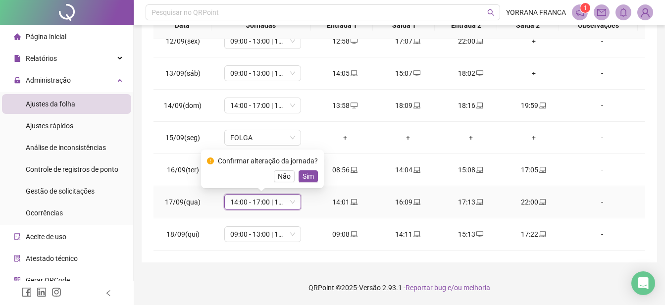
click at [304, 177] on span "Sim" at bounding box center [307, 176] width 11 height 11
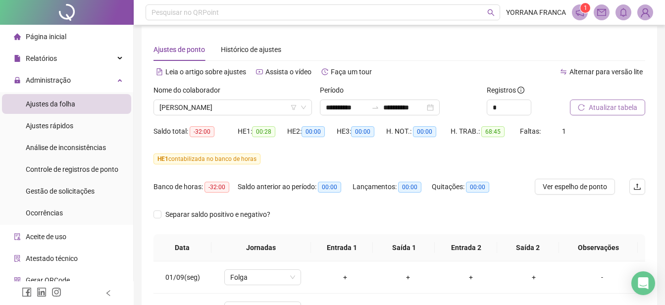
scroll to position [0, 0]
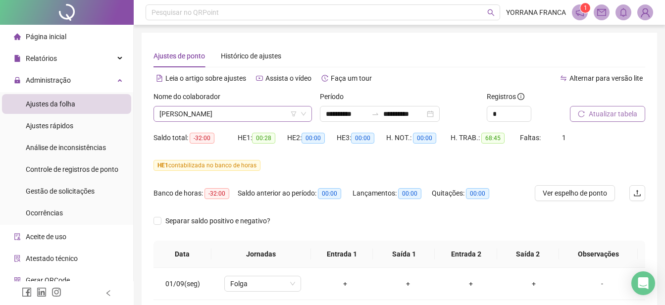
click at [306, 115] on icon "down" at bounding box center [303, 114] width 6 height 6
click at [302, 115] on icon "down" at bounding box center [303, 114] width 6 height 6
click at [303, 114] on icon "down" at bounding box center [303, 114] width 6 height 6
click at [252, 112] on span "[PERSON_NAME]" at bounding box center [232, 113] width 146 height 15
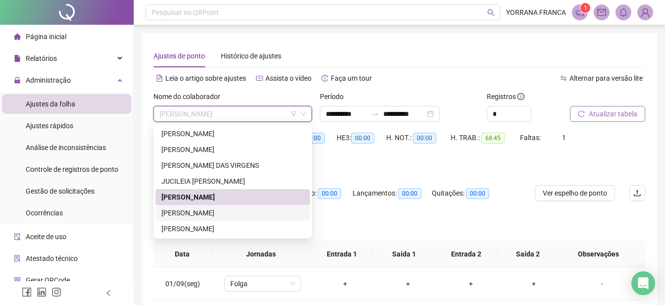
click at [187, 214] on div "[PERSON_NAME]" at bounding box center [232, 212] width 143 height 11
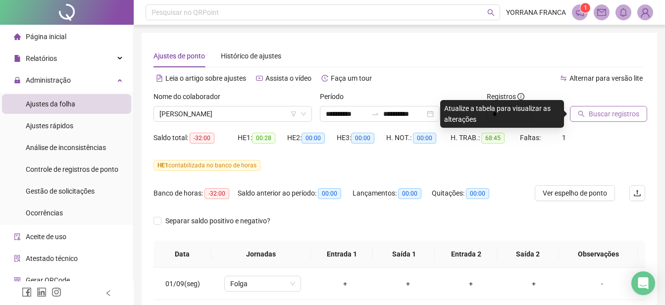
click at [592, 115] on span "Buscar registros" at bounding box center [613, 113] width 50 height 11
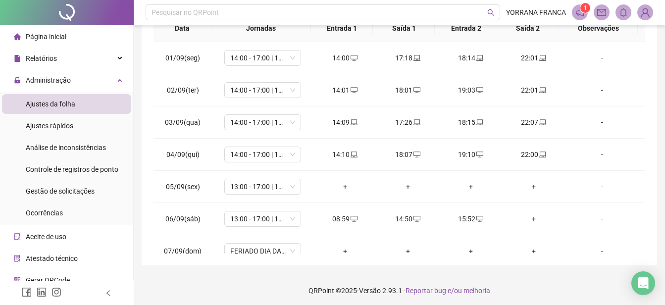
scroll to position [229, 0]
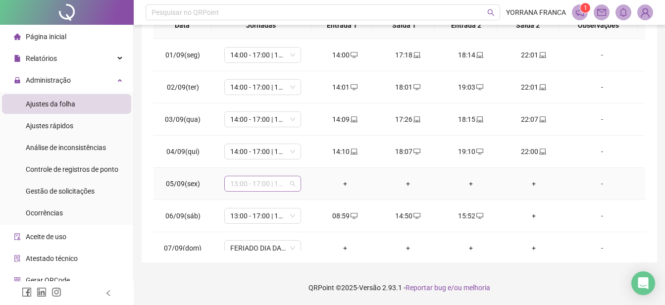
click at [290, 185] on span "13:00 - 17:00 | 18:00 - 22:00" at bounding box center [262, 183] width 65 height 15
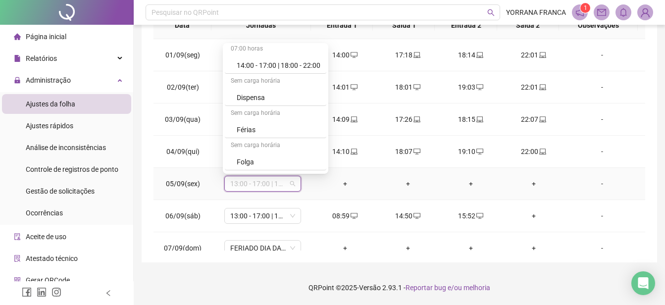
scroll to position [870, 0]
click at [253, 95] on div "Folga" at bounding box center [279, 99] width 84 height 11
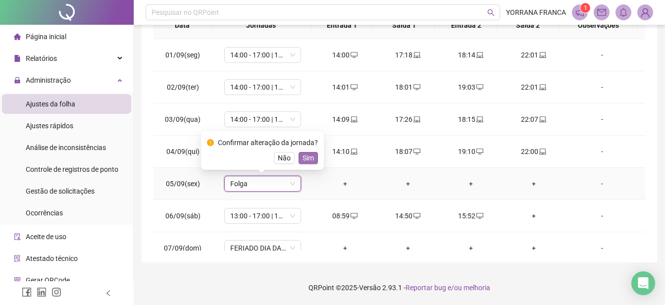
click at [310, 156] on span "Sim" at bounding box center [307, 157] width 11 height 11
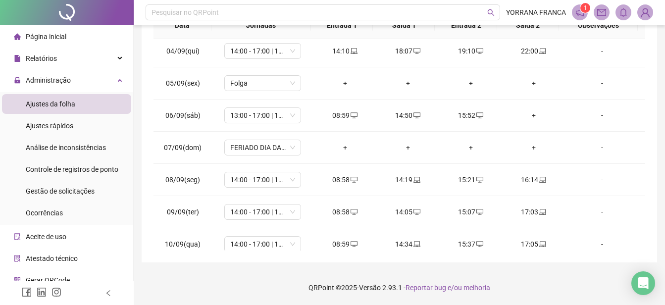
scroll to position [102, 0]
click at [281, 113] on span "13:00 - 17:00 | 18:00 - 22:00" at bounding box center [262, 113] width 65 height 15
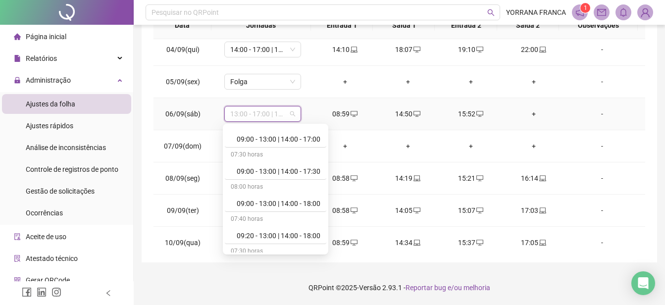
scroll to position [238, 0]
click at [304, 199] on div "09:00 - 13:00 | 14:00 - 18:00" at bounding box center [279, 201] width 84 height 11
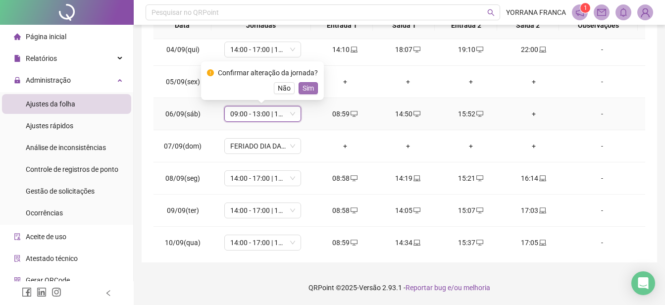
click at [303, 84] on span "Sim" at bounding box center [307, 88] width 11 height 11
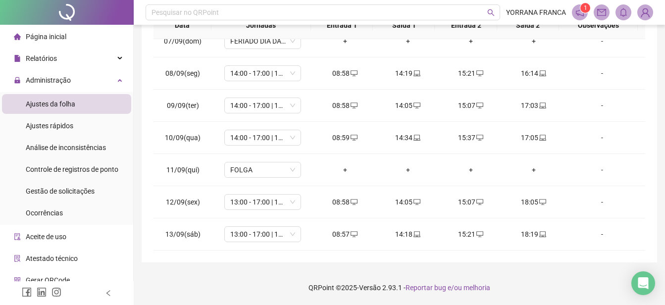
scroll to position [208, 0]
click at [281, 71] on span "14:00 - 17:00 | 18:00 - 22:00" at bounding box center [262, 71] width 65 height 15
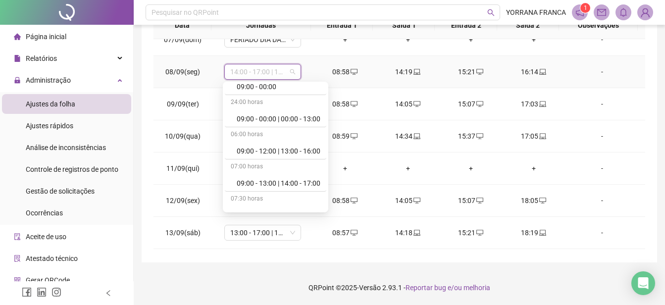
scroll to position [158, 0]
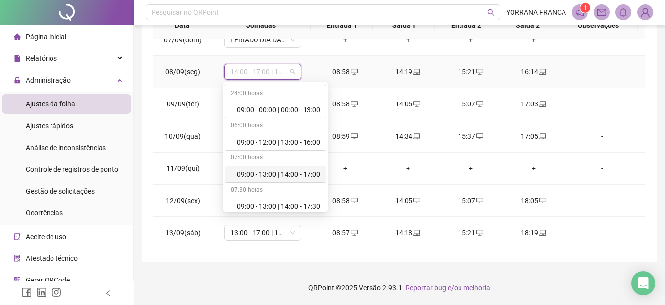
click at [306, 179] on div "09:00 - 13:00 | 14:00 - 17:00" at bounding box center [279, 174] width 84 height 11
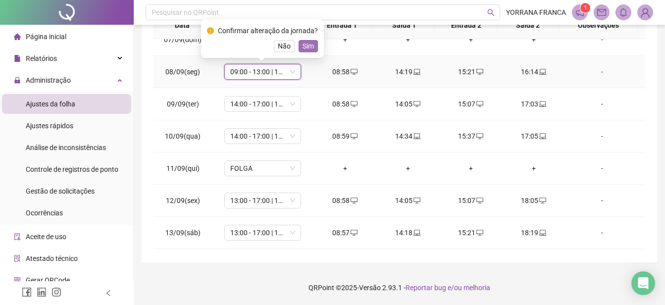
click at [308, 48] on span "Sim" at bounding box center [307, 46] width 11 height 11
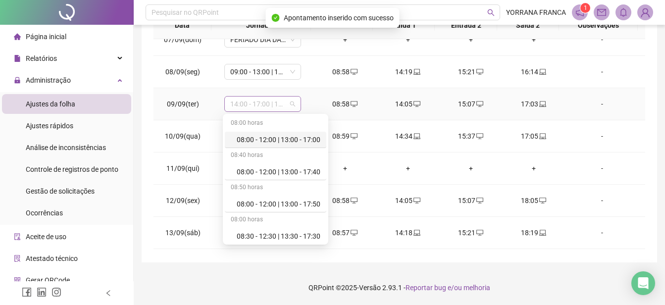
click at [289, 106] on span "14:00 - 17:00 | 18:00 - 22:00" at bounding box center [262, 103] width 65 height 15
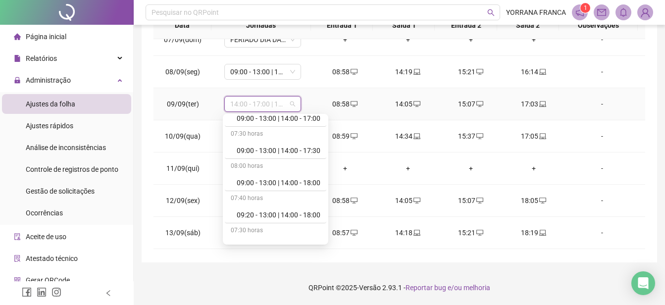
scroll to position [237, 0]
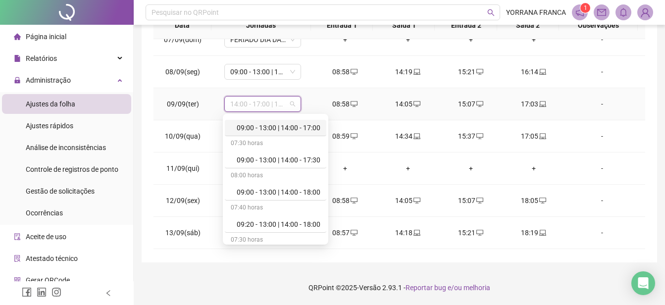
click at [313, 130] on div "09:00 - 13:00 | 14:00 - 17:00" at bounding box center [279, 127] width 84 height 11
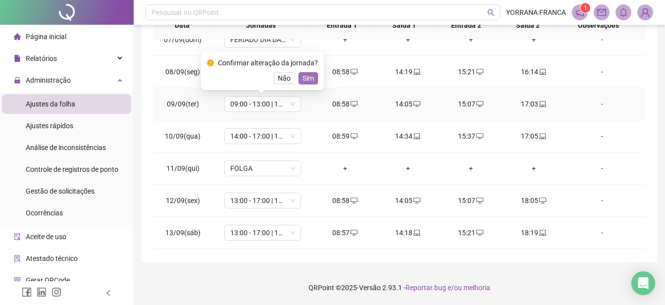
click at [309, 77] on span "Sim" at bounding box center [307, 78] width 11 height 11
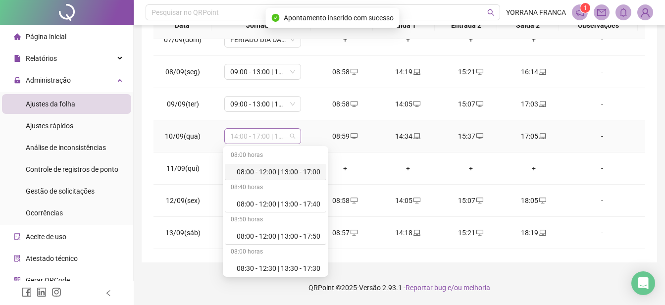
click at [291, 137] on span "14:00 - 17:00 | 18:00 - 22:00" at bounding box center [262, 136] width 65 height 15
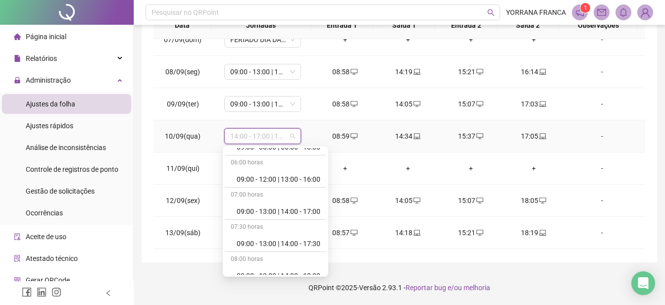
scroll to position [190, 0]
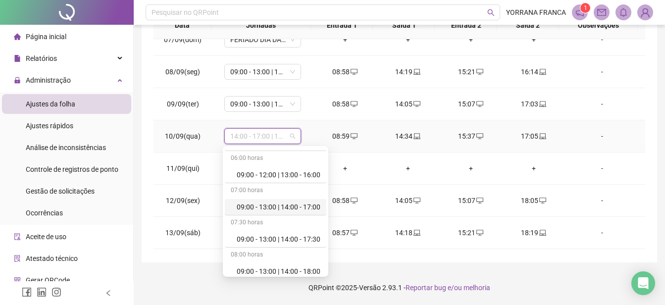
click at [309, 202] on div "09:00 - 13:00 | 14:00 - 17:00" at bounding box center [279, 206] width 84 height 11
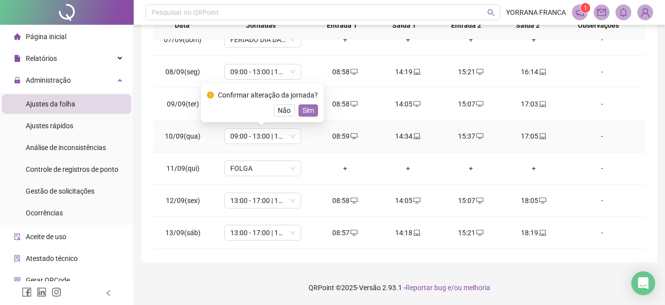
click at [305, 111] on span "Sim" at bounding box center [307, 110] width 11 height 11
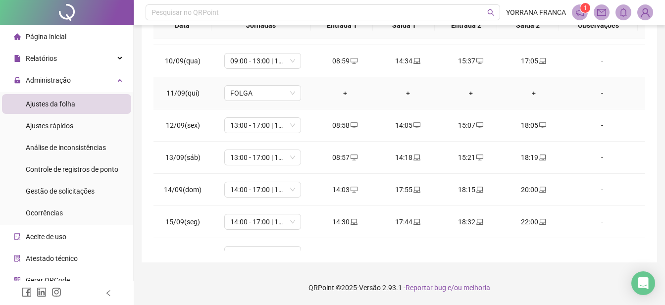
scroll to position [307, 0]
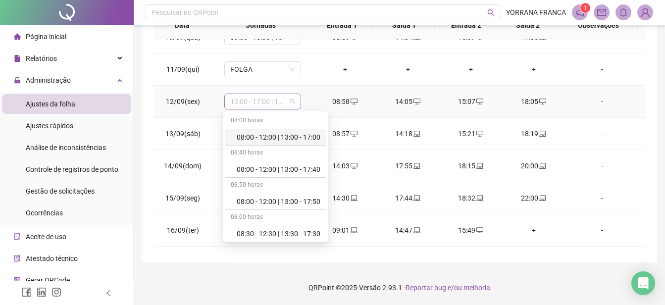
click at [290, 99] on span "13:00 - 17:00 | 18:00 - 22:00" at bounding box center [262, 101] width 65 height 15
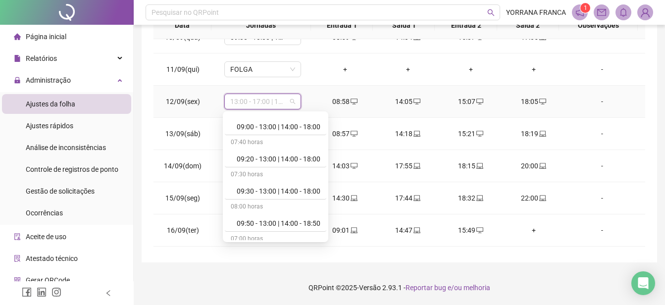
scroll to position [295, 0]
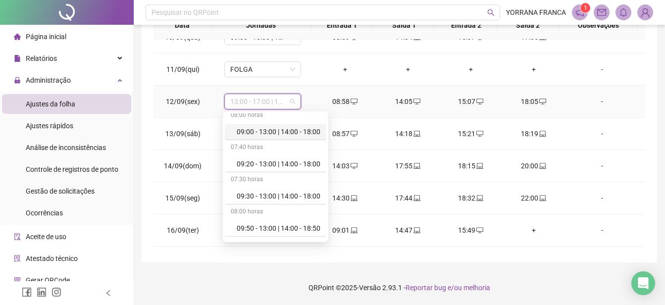
click at [306, 131] on div "09:00 - 13:00 | 14:00 - 18:00" at bounding box center [279, 131] width 84 height 11
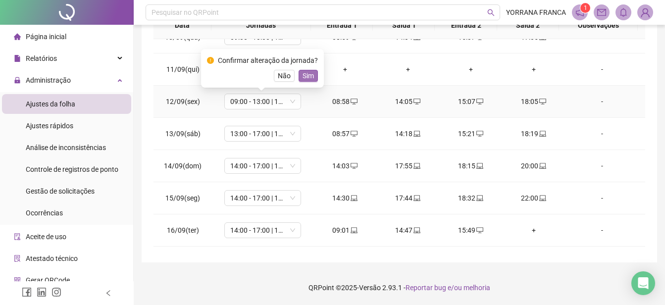
click at [302, 77] on span "Sim" at bounding box center [307, 75] width 11 height 11
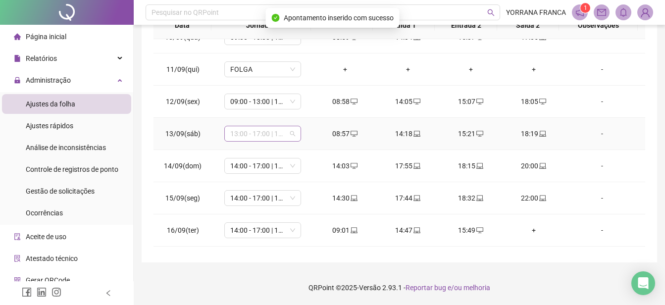
click at [295, 133] on div "13:00 - 17:00 | 18:00 - 22:00" at bounding box center [262, 134] width 77 height 16
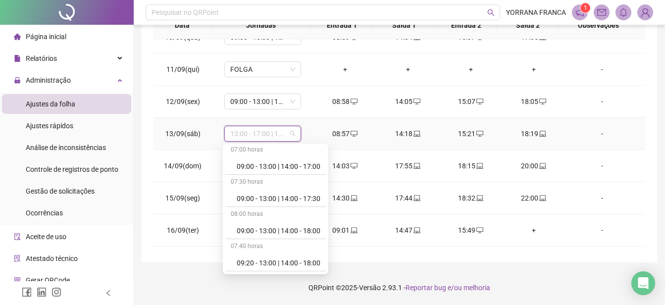
scroll to position [238, 0]
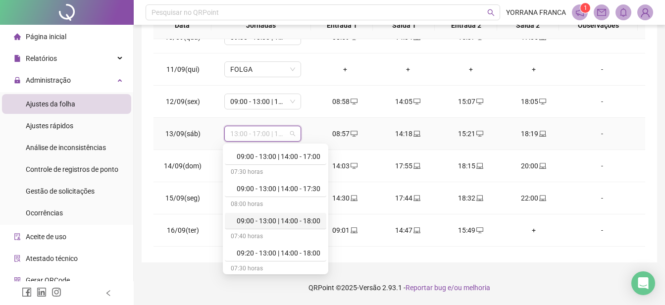
click at [298, 219] on div "09:00 - 13:00 | 14:00 - 18:00" at bounding box center [279, 220] width 84 height 11
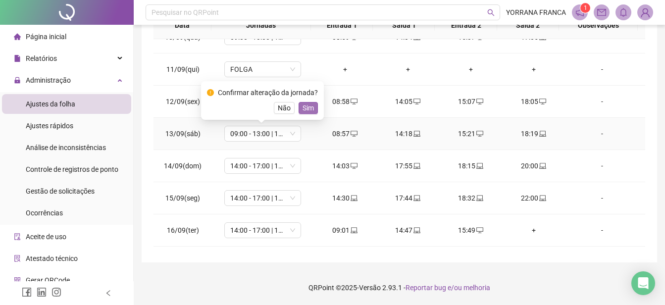
click at [305, 105] on span "Sim" at bounding box center [307, 107] width 11 height 11
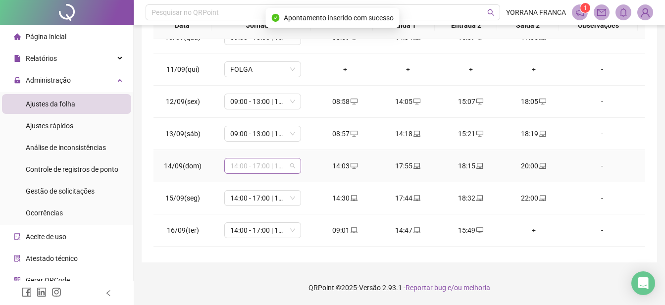
click at [294, 166] on div "14:00 - 17:00 | 17:15 - 20:00" at bounding box center [262, 166] width 77 height 16
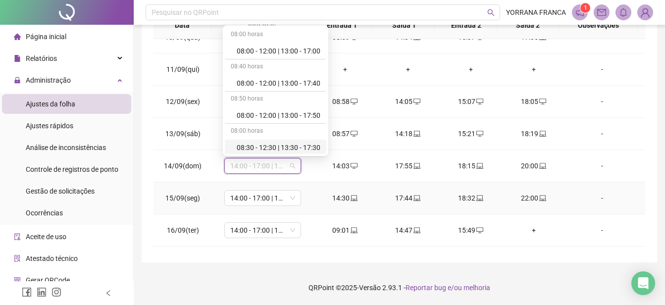
click at [304, 199] on td "14:00 - 17:00 | 18:00 - 22:00" at bounding box center [262, 198] width 101 height 32
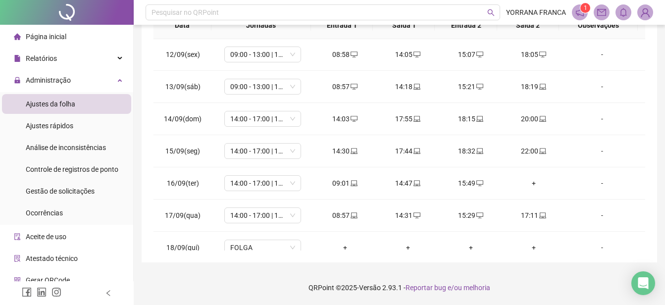
scroll to position [368, 0]
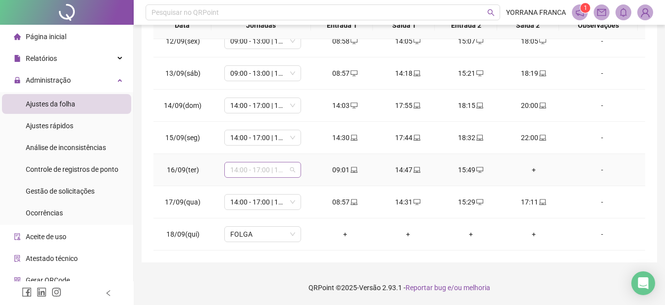
click at [291, 174] on span "14:00 - 17:00 | 18:00 - 22:00" at bounding box center [262, 169] width 65 height 15
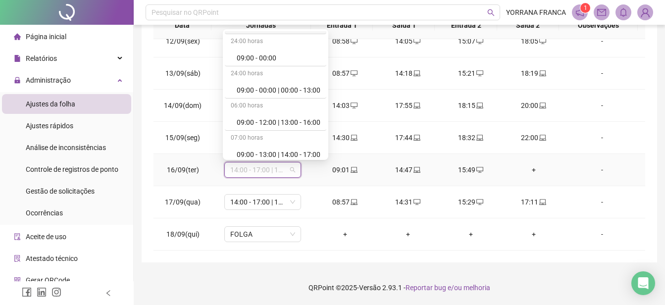
scroll to position [145, 0]
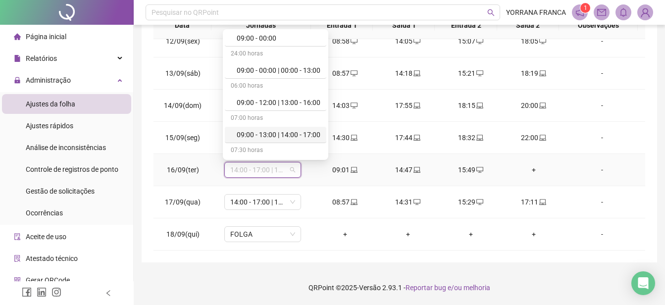
click at [310, 134] on div "09:00 - 13:00 | 14:00 - 17:00" at bounding box center [279, 134] width 84 height 11
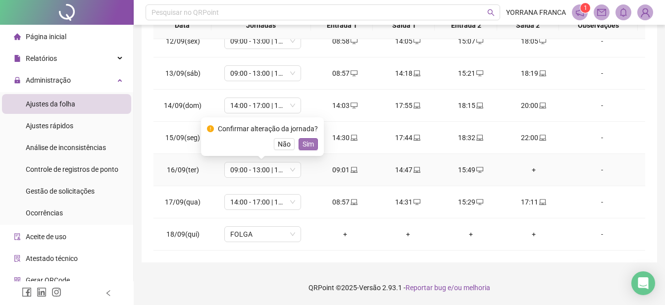
click at [308, 144] on span "Sim" at bounding box center [307, 144] width 11 height 11
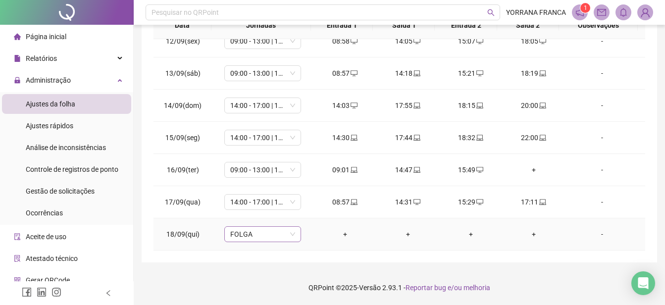
click at [289, 236] on span "FOLGA" at bounding box center [262, 234] width 65 height 15
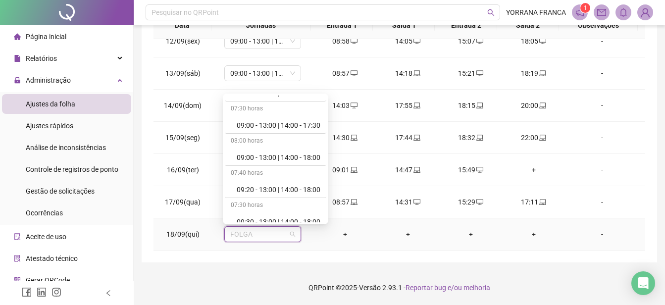
scroll to position [271, 0]
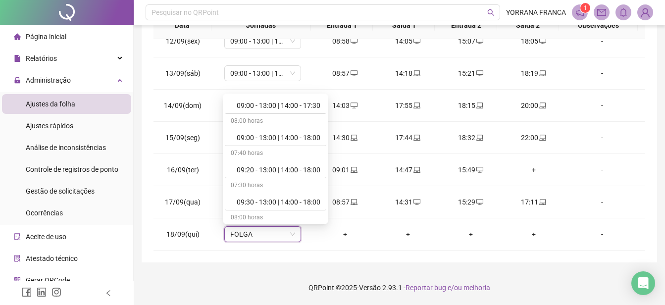
click at [655, 133] on div "**********" at bounding box center [399, 33] width 515 height 458
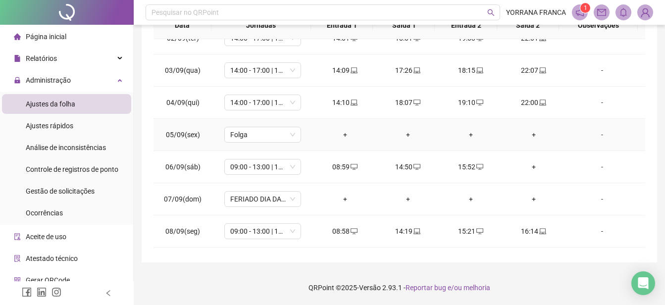
scroll to position [49, 0]
click at [292, 197] on span "FERIADO DIA DA INDEPENDÊNCIA" at bounding box center [262, 198] width 65 height 15
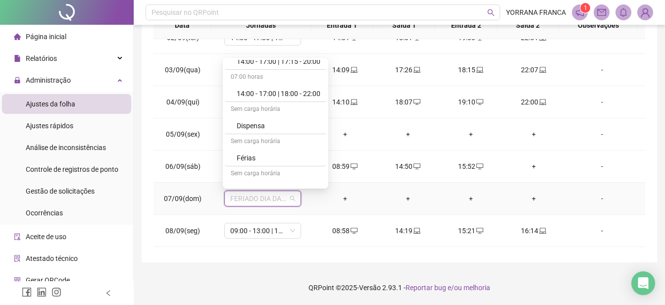
scroll to position [870, 0]
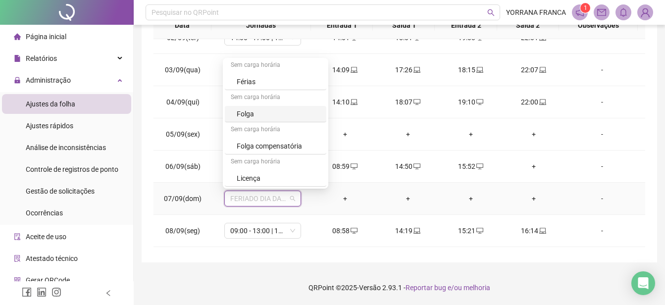
drag, startPoint x: 265, startPoint y: 115, endPoint x: 273, endPoint y: 122, distance: 10.9
click at [265, 115] on div "Folga" at bounding box center [279, 113] width 84 height 11
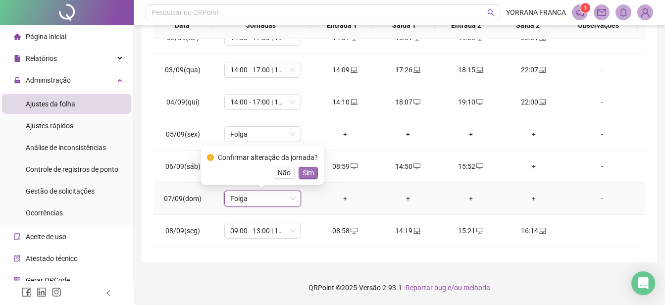
click at [309, 172] on span "Sim" at bounding box center [307, 172] width 11 height 11
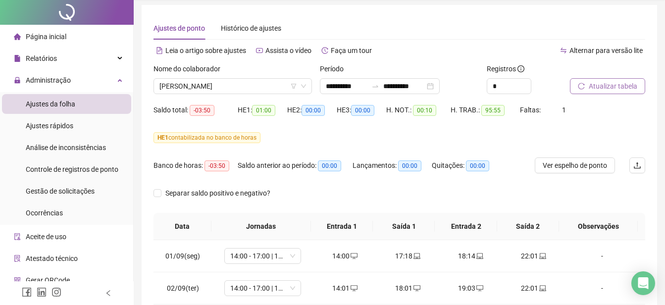
scroll to position [0, 0]
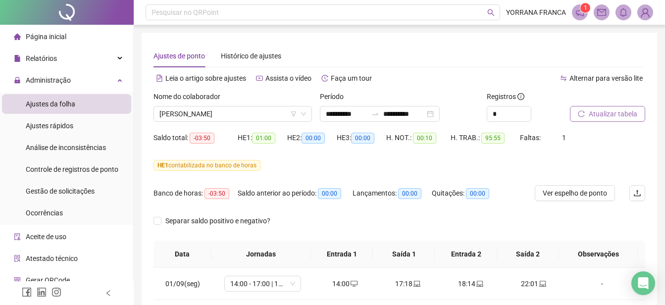
click at [607, 110] on span "Atualizar tabela" at bounding box center [612, 113] width 48 height 11
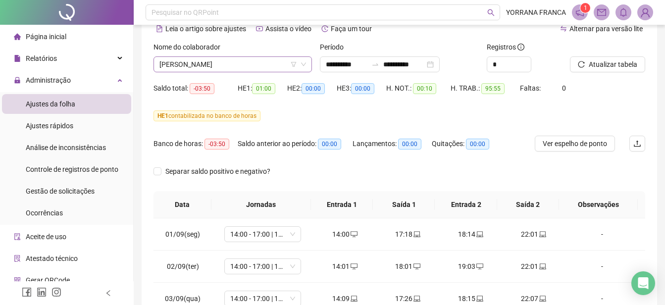
click at [309, 64] on div "[PERSON_NAME]" at bounding box center [232, 64] width 158 height 16
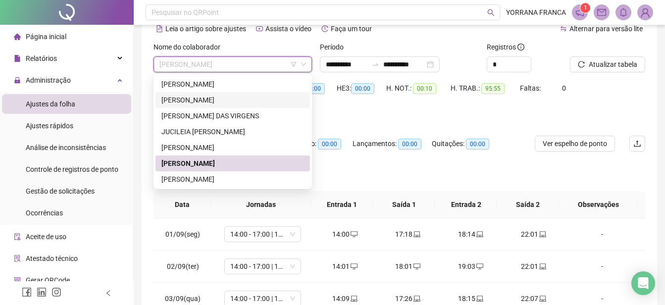
click at [234, 99] on div "[PERSON_NAME]" at bounding box center [232, 100] width 143 height 11
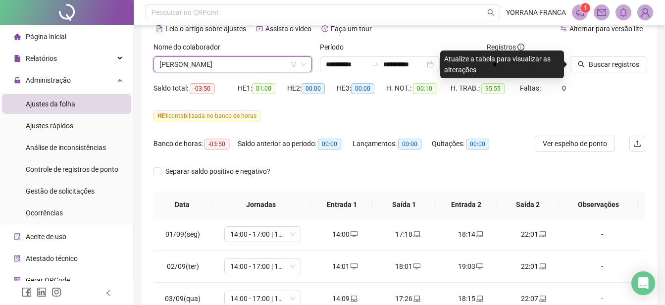
click at [614, 90] on div "Saldo total: -03:50 HE 1: 01:00 HE 2: 00:00 HE 3: 00:00 H. NOT.: 00:10 H. TRAB.…" at bounding box center [398, 94] width 491 height 28
click at [305, 63] on icon "down" at bounding box center [303, 64] width 6 height 6
click at [307, 58] on div "[PERSON_NAME]" at bounding box center [232, 64] width 158 height 16
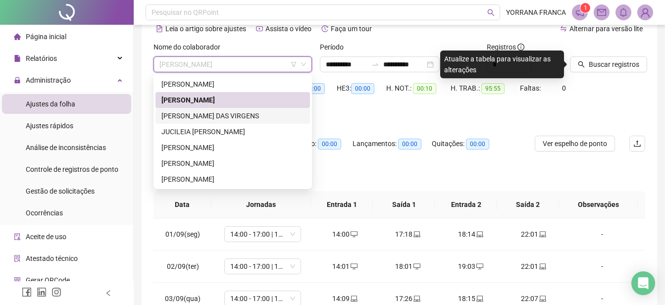
click at [219, 113] on div "[PERSON_NAME] DAS VIRGENS" at bounding box center [232, 115] width 143 height 11
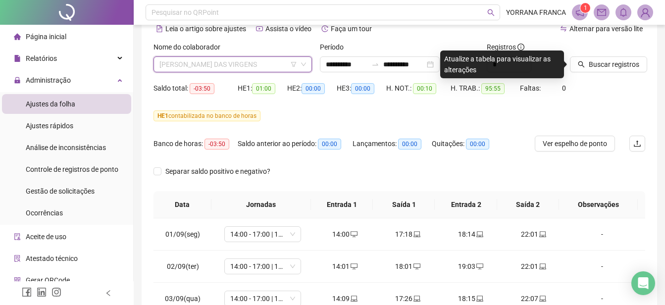
click at [252, 66] on span "[PERSON_NAME] DAS VIRGENS" at bounding box center [232, 64] width 146 height 15
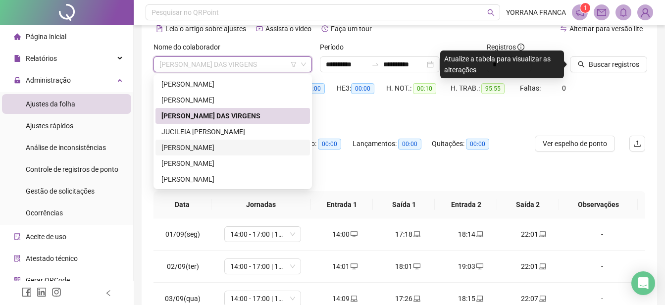
click at [209, 143] on div "[PERSON_NAME]" at bounding box center [232, 147] width 143 height 11
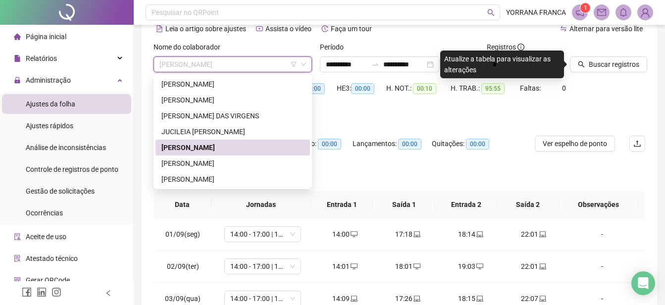
click at [271, 62] on span "[PERSON_NAME]" at bounding box center [232, 64] width 146 height 15
click at [204, 99] on div "[PERSON_NAME]" at bounding box center [232, 100] width 143 height 11
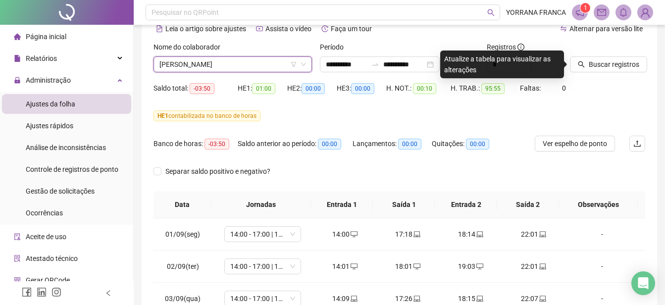
click at [268, 65] on span "[PERSON_NAME]" at bounding box center [232, 64] width 146 height 15
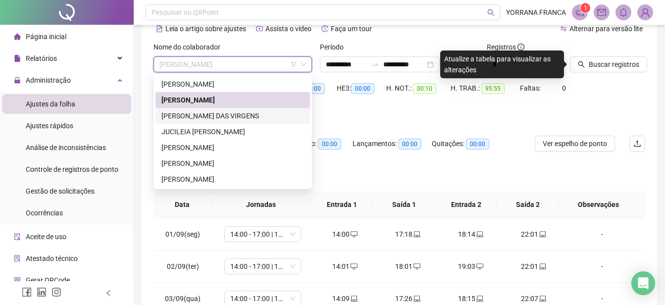
click at [218, 112] on div "[PERSON_NAME] DAS VIRGENS" at bounding box center [232, 115] width 143 height 11
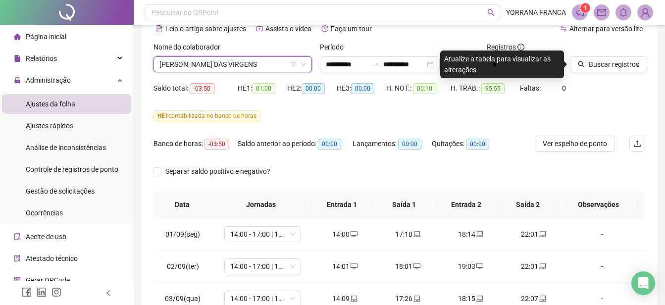
click at [276, 60] on span "[PERSON_NAME] DAS VIRGENS" at bounding box center [232, 64] width 146 height 15
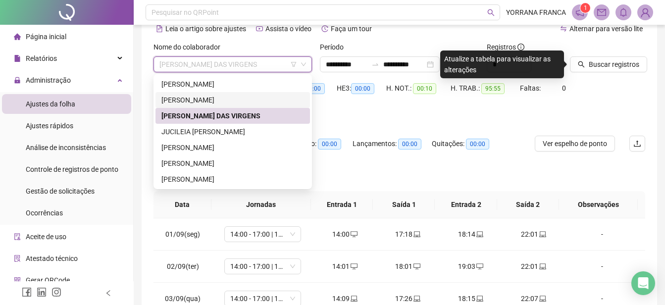
click at [234, 101] on div "[PERSON_NAME]" at bounding box center [232, 100] width 143 height 11
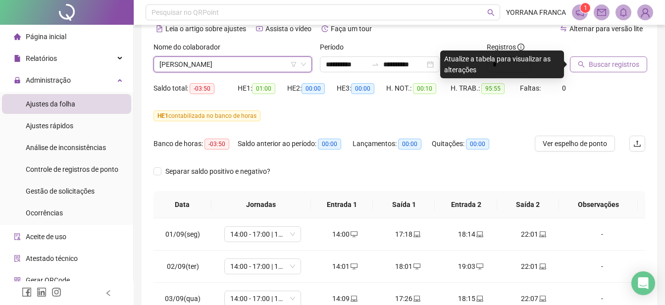
click at [599, 62] on span "Buscar registros" at bounding box center [613, 64] width 50 height 11
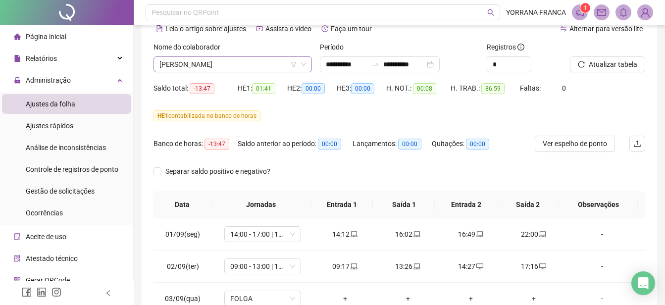
click at [269, 71] on span "[PERSON_NAME]" at bounding box center [232, 64] width 146 height 15
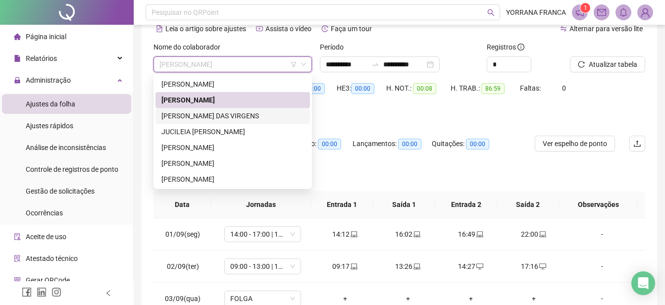
drag, startPoint x: 221, startPoint y: 113, endPoint x: 227, endPoint y: 111, distance: 5.6
click at [222, 113] on div "[PERSON_NAME] DAS VIRGENS" at bounding box center [232, 115] width 143 height 11
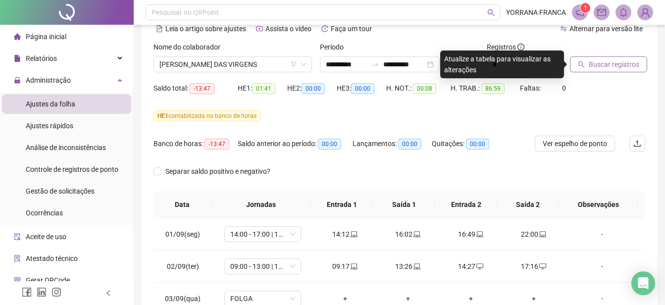
click at [581, 66] on icon "search" at bounding box center [580, 64] width 7 height 7
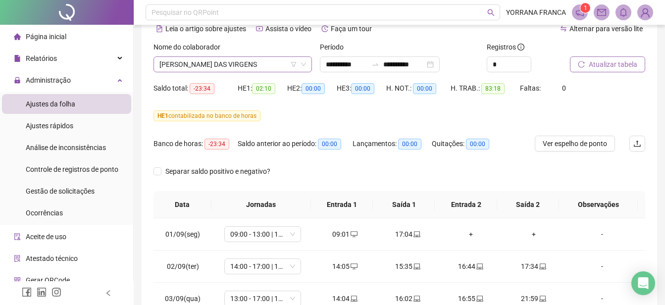
click at [252, 63] on span "[PERSON_NAME] DAS VIRGENS" at bounding box center [232, 64] width 146 height 15
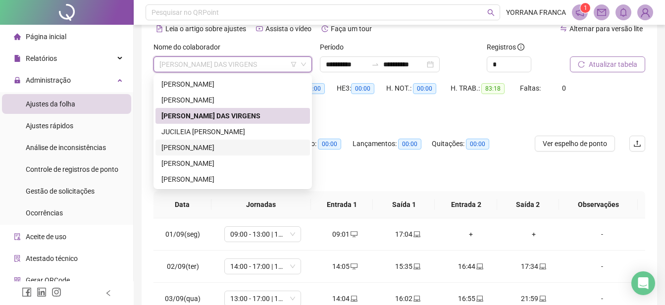
click at [198, 147] on div "[PERSON_NAME]" at bounding box center [232, 147] width 143 height 11
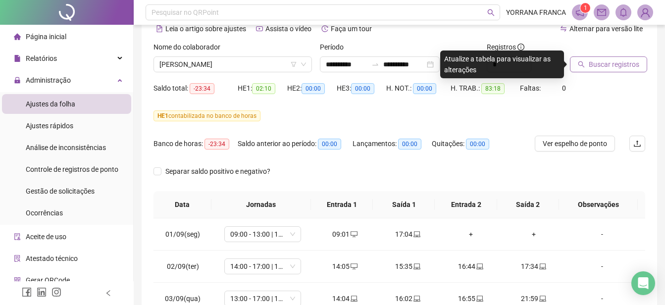
click at [602, 59] on span "Buscar registros" at bounding box center [613, 64] width 50 height 11
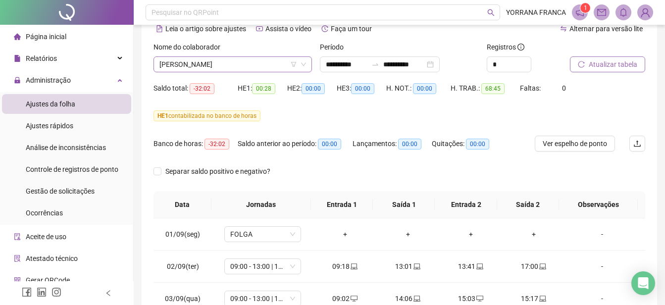
click at [248, 62] on span "[PERSON_NAME]" at bounding box center [232, 64] width 146 height 15
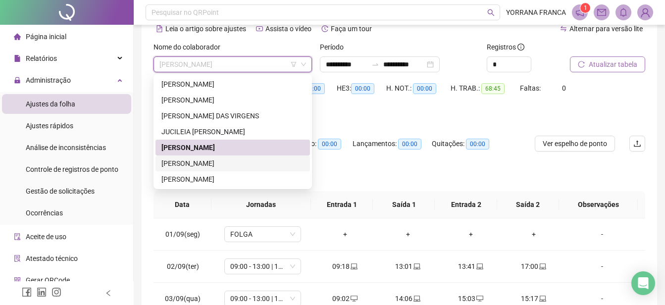
click at [208, 166] on div "[PERSON_NAME]" at bounding box center [232, 163] width 143 height 11
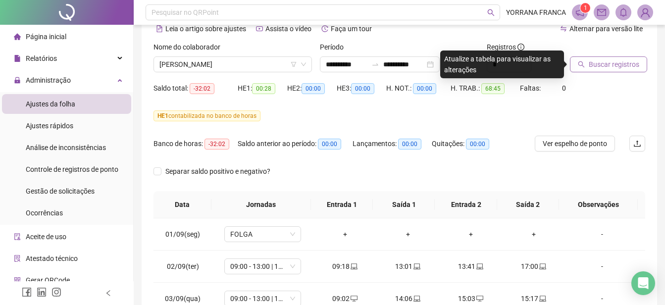
click at [582, 66] on icon "search" at bounding box center [581, 64] width 6 height 6
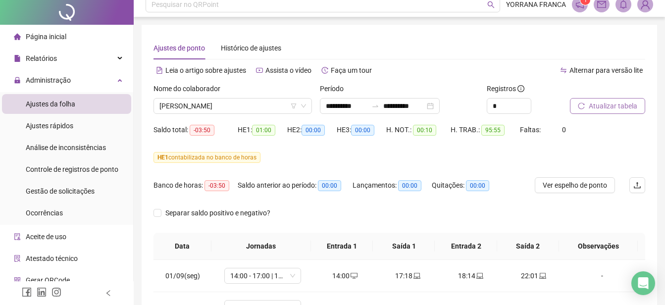
scroll to position [0, 0]
